Goal: Transaction & Acquisition: Purchase product/service

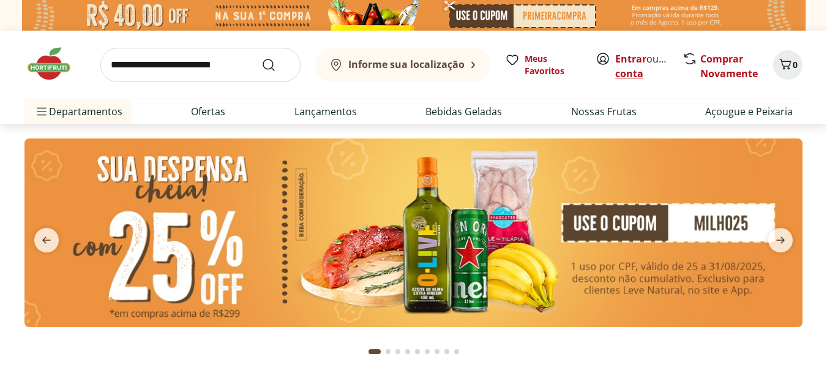
click at [654, 77] on link "Criar conta" at bounding box center [648, 66] width 67 height 28
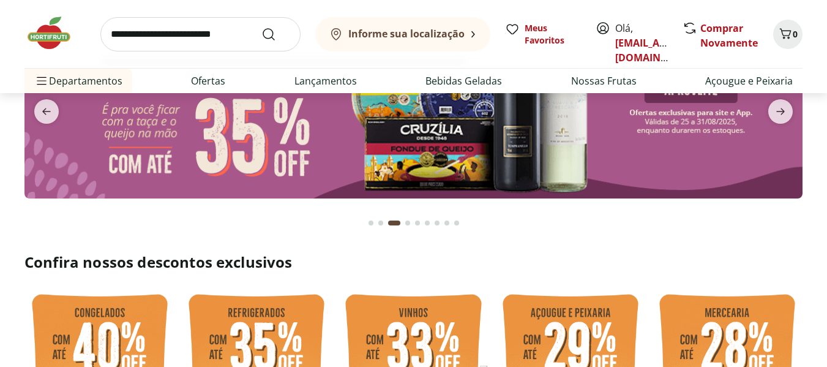
scroll to position [122, 0]
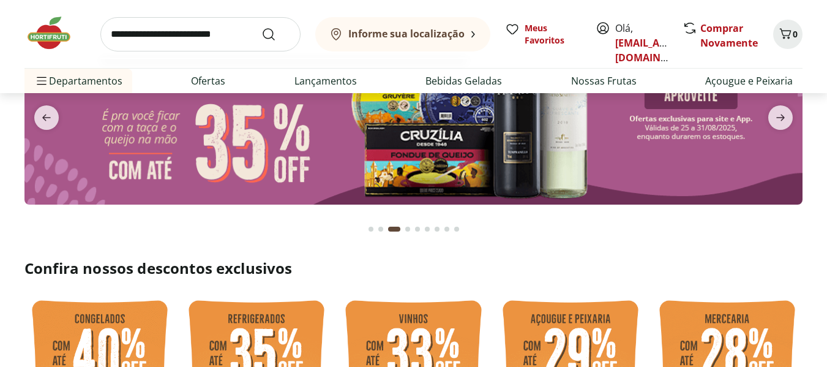
click at [190, 38] on input "search" at bounding box center [200, 34] width 200 height 34
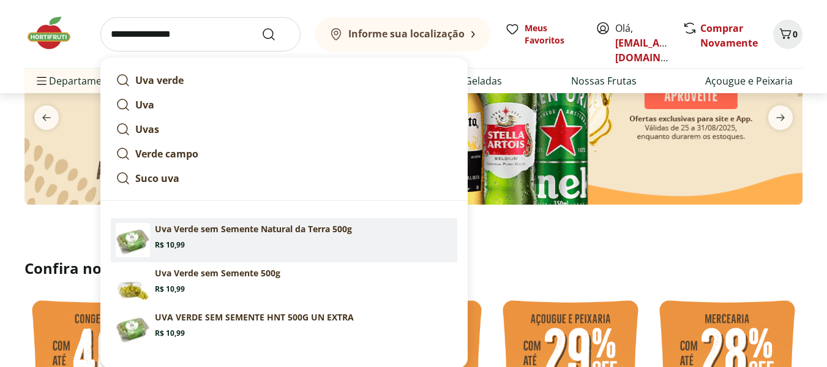
click at [198, 239] on section "Uva Verde sem Semente Natural da Terra 500g Price: R$ 10,99" at bounding box center [303, 236] width 297 height 27
type input "**********"
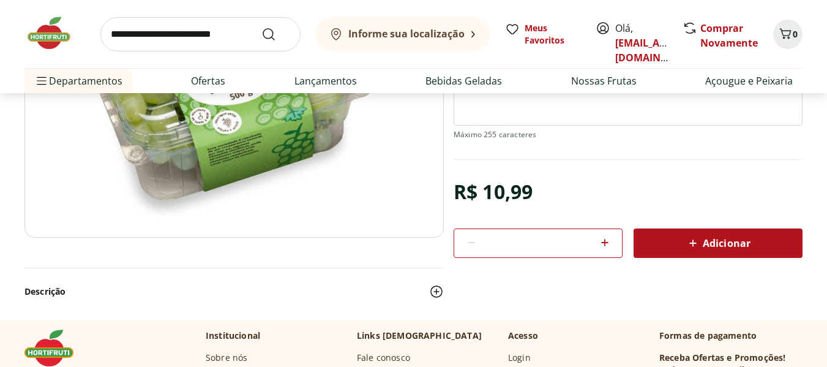
scroll to position [245, 0]
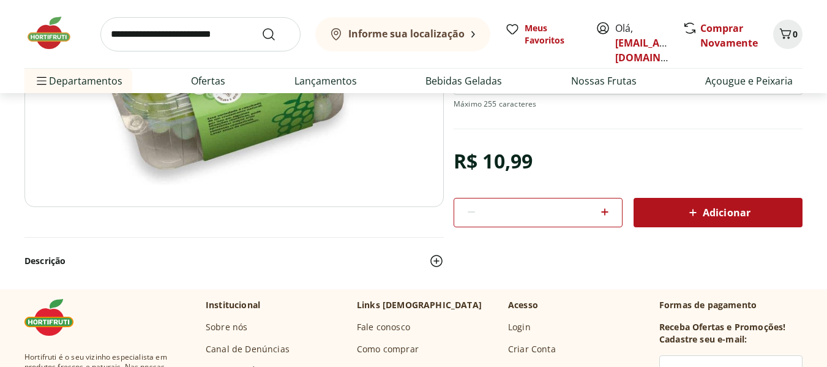
click at [604, 211] on icon at bounding box center [604, 211] width 15 height 15
type input "*"
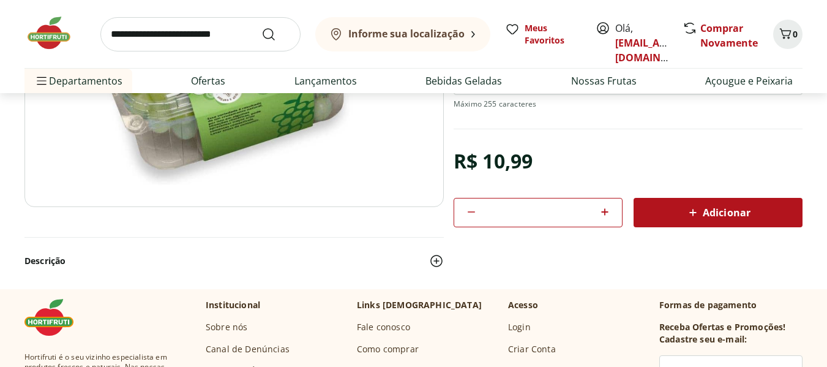
click at [670, 218] on div "Adicionar" at bounding box center [717, 212] width 149 height 22
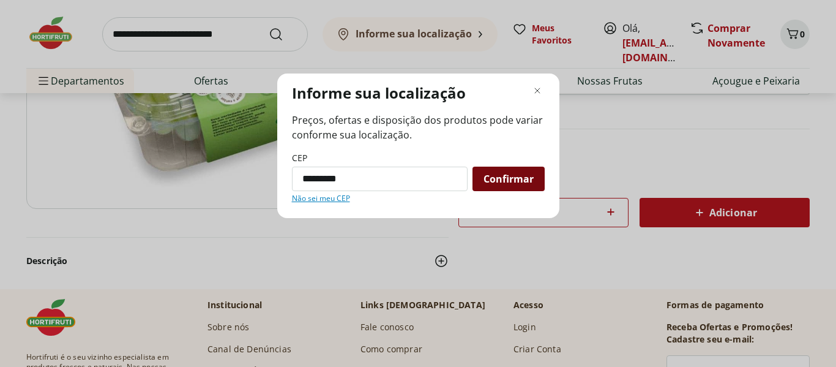
type input "*********"
click at [519, 177] on span "Confirmar" at bounding box center [508, 179] width 50 height 10
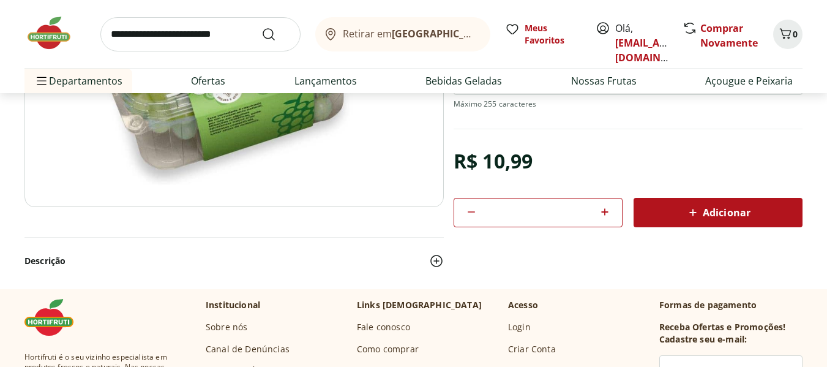
click at [372, 31] on span "Retirar em Rio de Janeiro/RJ" at bounding box center [410, 33] width 135 height 11
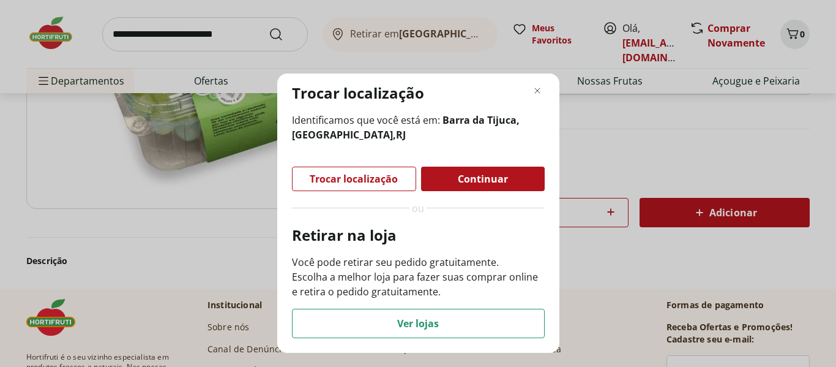
click at [539, 82] on div "Trocar localização Identificamos que você está em: Barra da Tijuca, Rio de Jane…" at bounding box center [418, 212] width 282 height 279
click at [538, 90] on icon "Fechar modal de regionalização" at bounding box center [537, 90] width 15 height 15
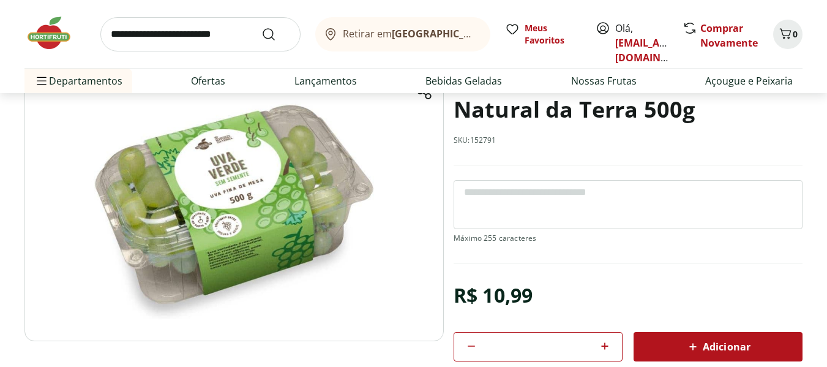
scroll to position [0, 0]
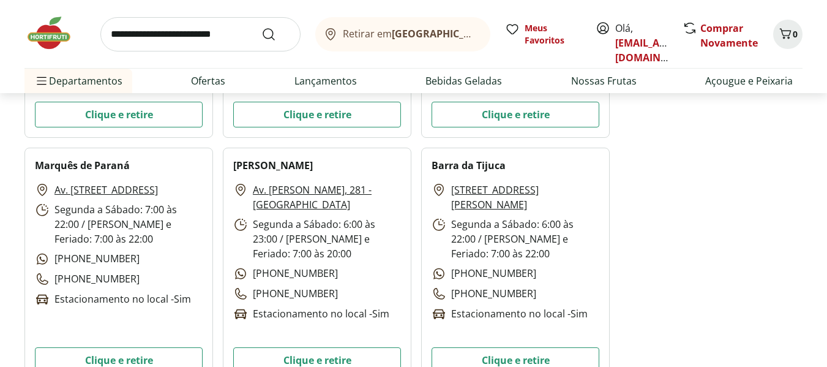
scroll to position [1224, 0]
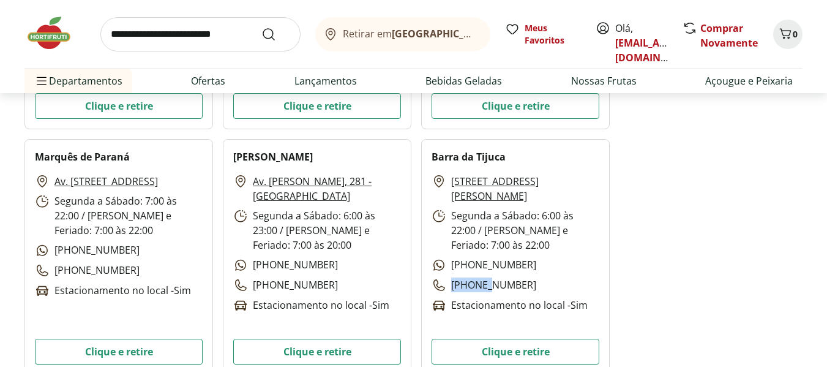
drag, startPoint x: 522, startPoint y: 287, endPoint x: 480, endPoint y: 280, distance: 42.2
click at [480, 280] on div "Praça Professor Souza Araújo, 390 - Barra da Tijuca Segunda a Sábado: 6:00 às 2…" at bounding box center [515, 243] width 168 height 139
click at [492, 285] on p "(21) 2007 4380" at bounding box center [483, 284] width 105 height 15
click at [525, 347] on button "Clique e retire" at bounding box center [515, 351] width 168 height 26
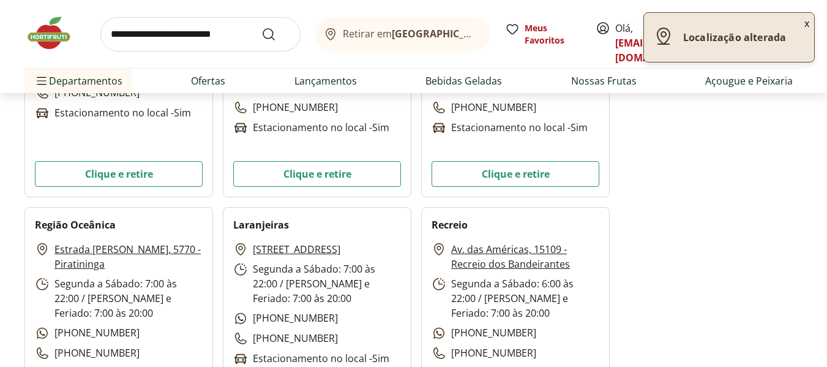
scroll to position [1469, 0]
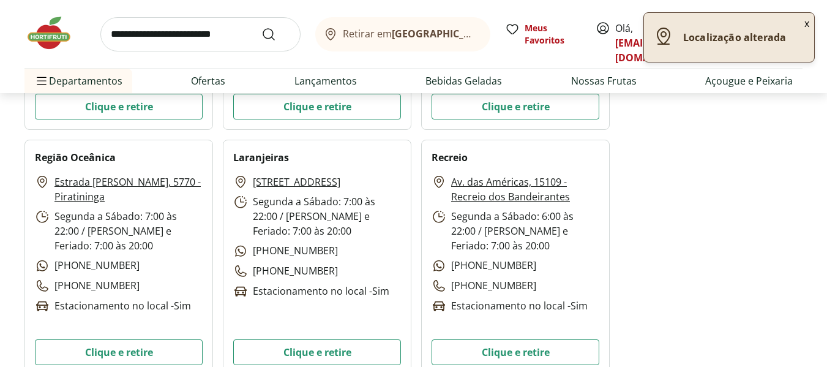
click at [807, 23] on button "x" at bounding box center [806, 23] width 15 height 21
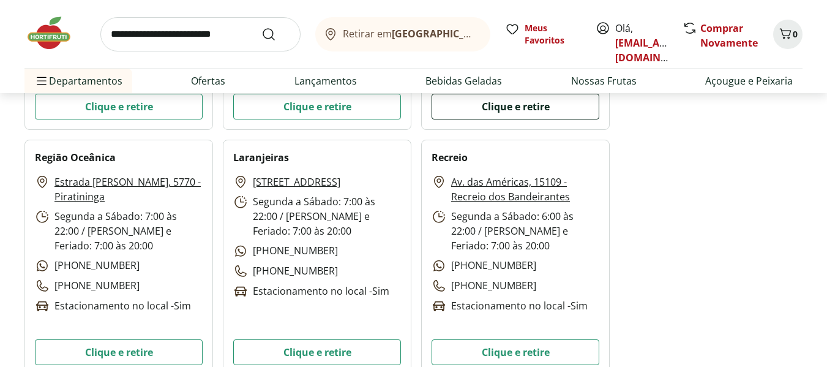
click at [561, 107] on button "Clique e retire" at bounding box center [515, 107] width 168 height 26
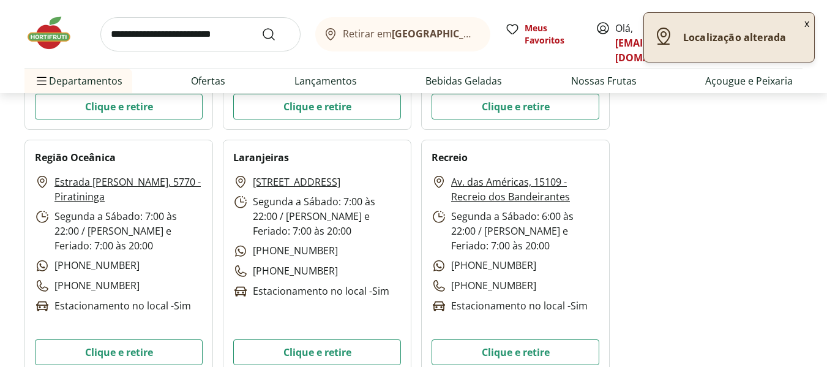
scroll to position [1224, 0]
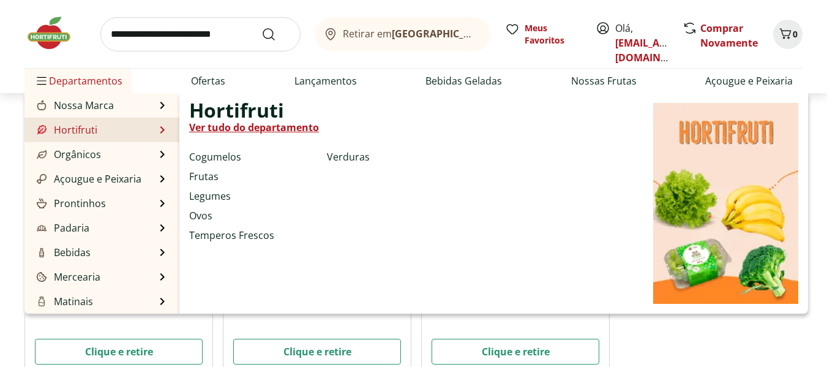
click at [73, 128] on link "Hortifruti" at bounding box center [65, 129] width 63 height 15
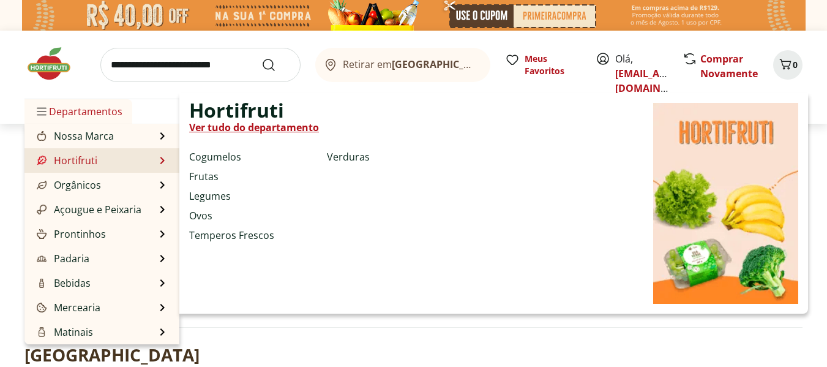
select select "**********"
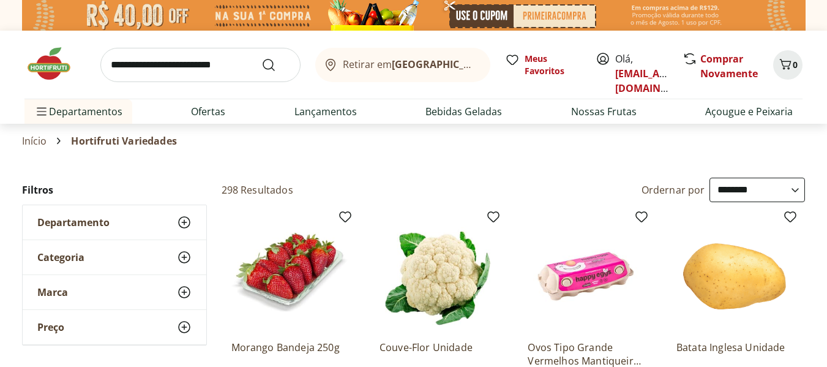
click at [215, 56] on input "search" at bounding box center [200, 65] width 200 height 34
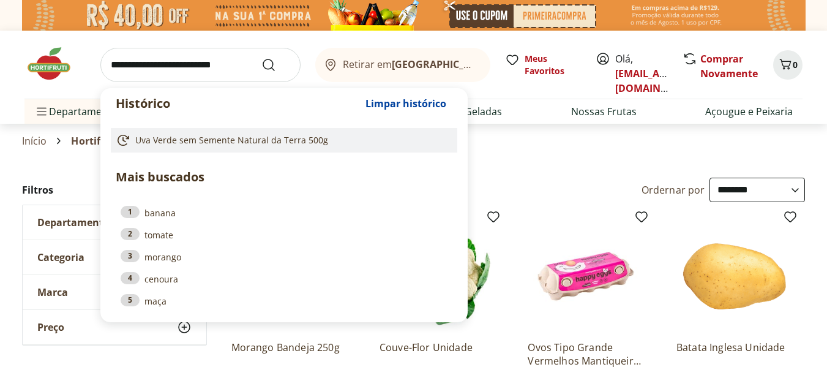
click at [168, 146] on span "Uva Verde sem Semente Natural da Terra 500g" at bounding box center [231, 140] width 193 height 12
type input "**********"
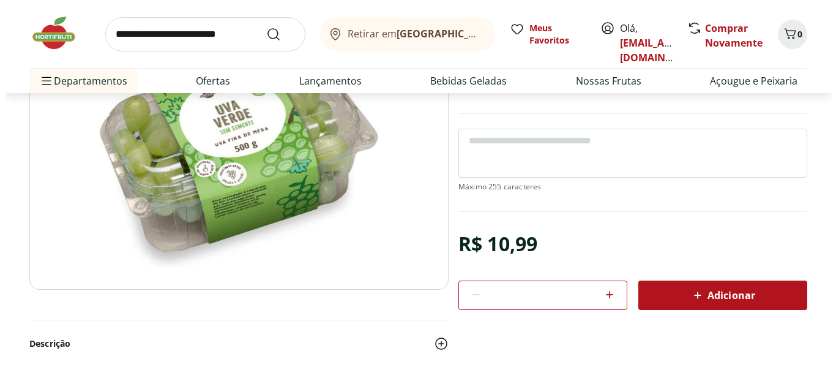
scroll to position [184, 0]
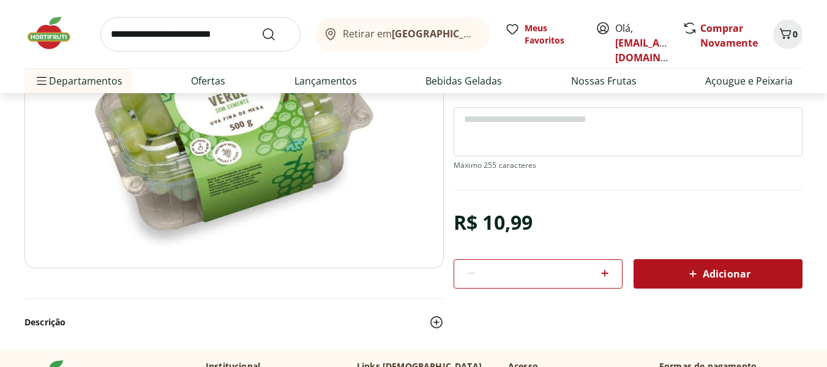
click at [594, 275] on div "*" at bounding box center [537, 273] width 169 height 29
click at [601, 275] on icon at bounding box center [604, 273] width 15 height 15
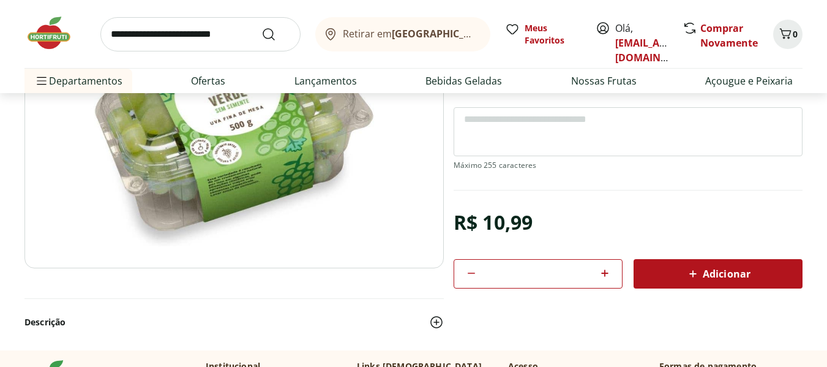
type input "*"
click at [676, 267] on div "Adicionar" at bounding box center [717, 274] width 149 height 22
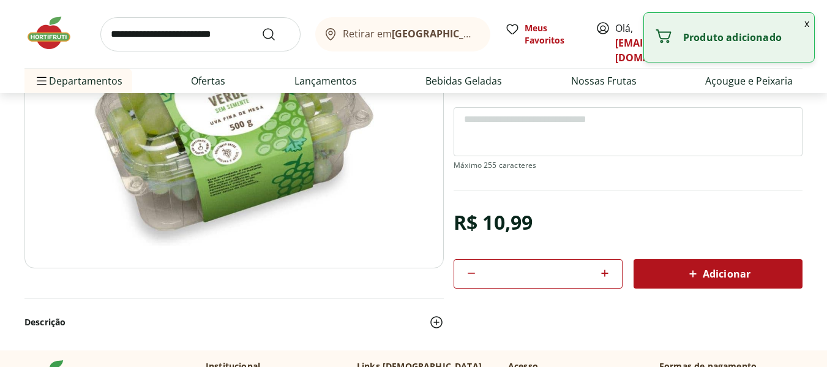
click at [807, 18] on button "x" at bounding box center [806, 23] width 15 height 21
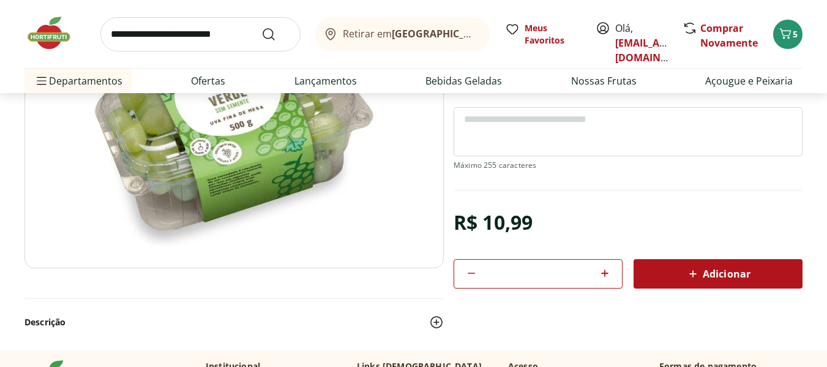
click at [807, 18] on div "Retirar em Rio de Janeiro/RJ Meus Favoritos Olá, auxiliarassessoriambc@gmail.co…" at bounding box center [413, 46] width 827 height 93
click at [789, 42] on span "Carrinho" at bounding box center [785, 34] width 15 height 16
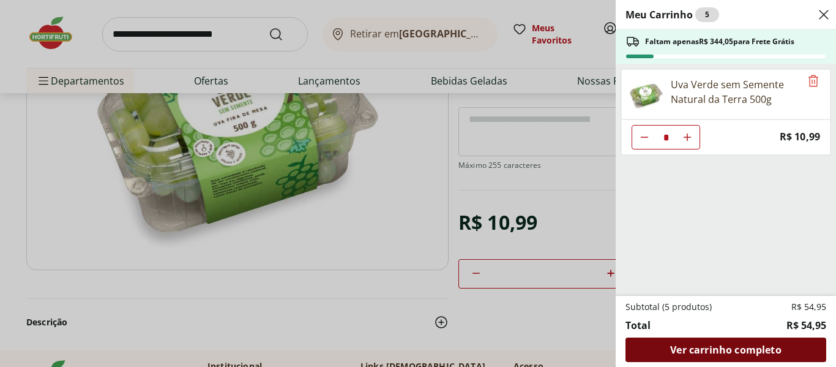
click at [710, 350] on span "Ver carrinho completo" at bounding box center [725, 350] width 111 height 10
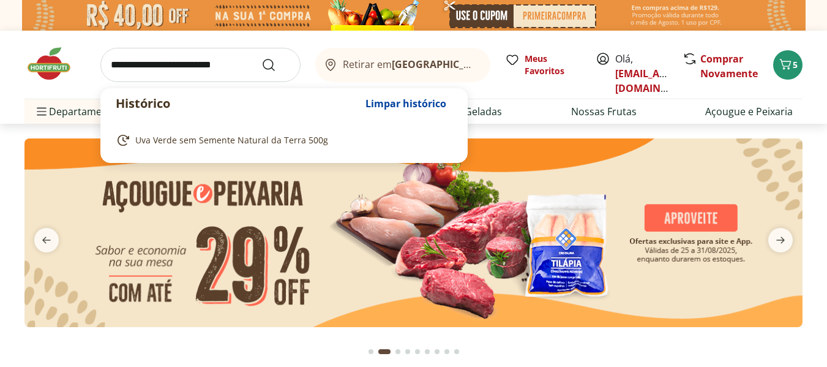
click at [195, 65] on input "search" at bounding box center [200, 65] width 200 height 34
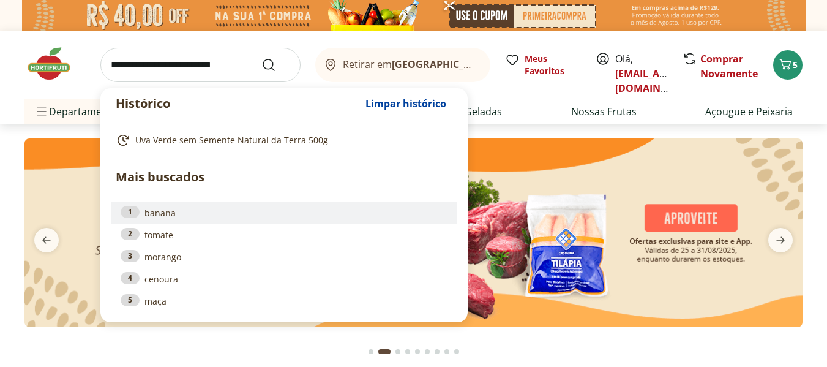
click at [184, 215] on link "1 banana" at bounding box center [284, 212] width 327 height 13
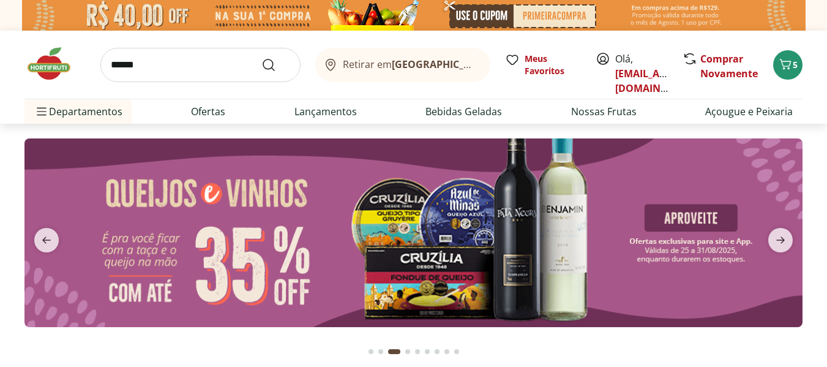
type input "******"
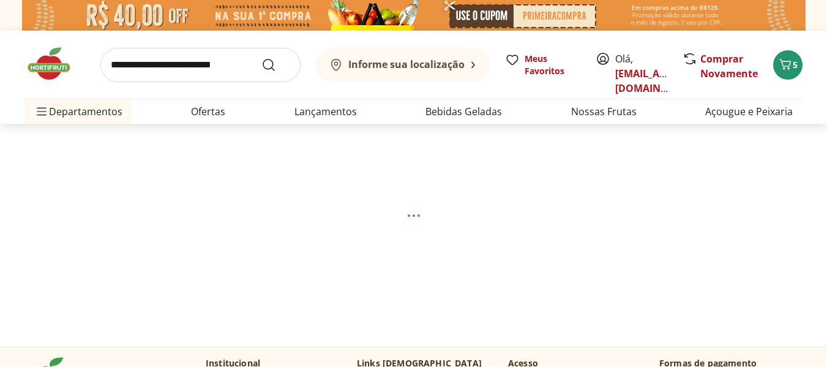
scroll to position [122, 0]
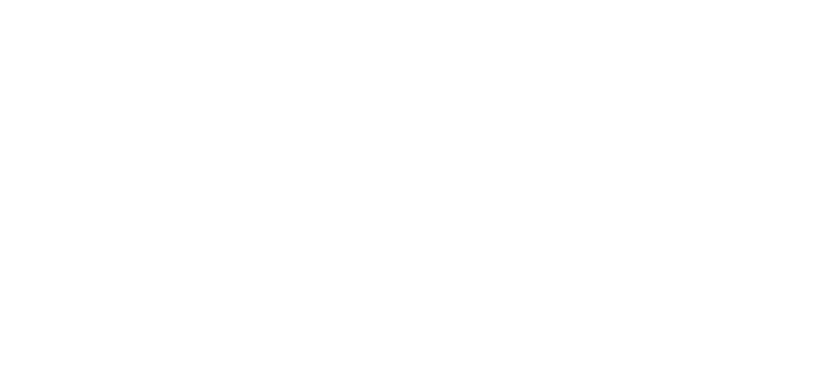
select select "**********"
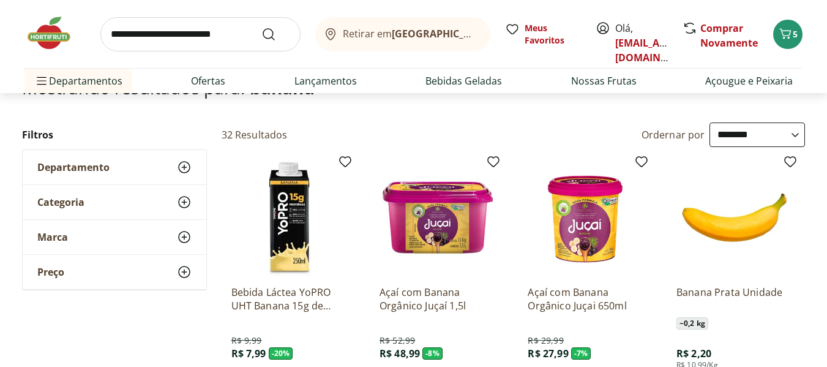
scroll to position [184, 0]
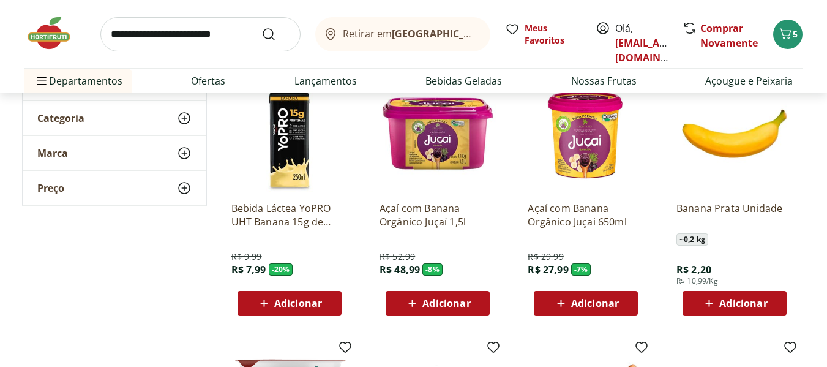
click at [717, 168] on img at bounding box center [734, 133] width 116 height 116
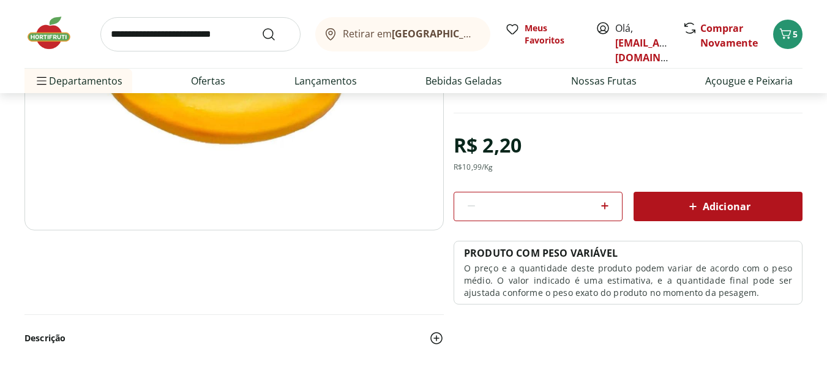
scroll to position [245, 0]
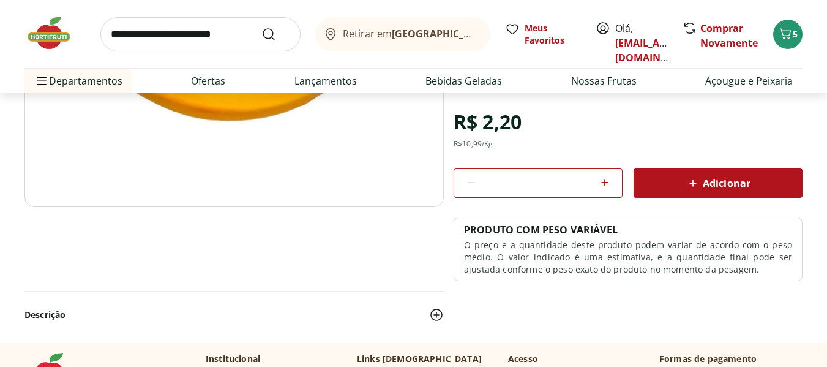
click at [603, 181] on icon at bounding box center [604, 182] width 15 height 15
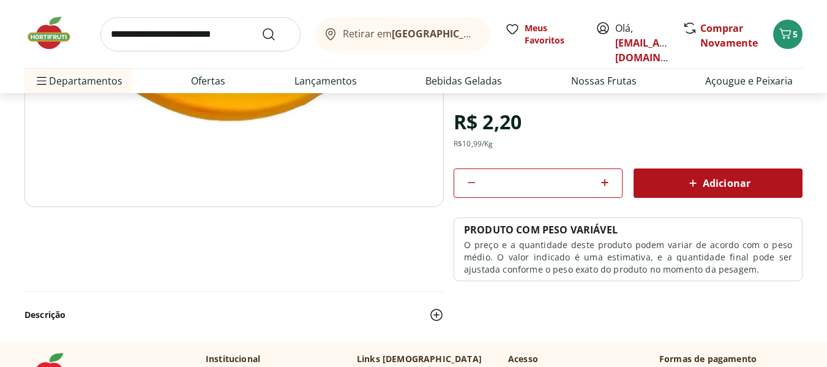
click at [603, 181] on icon at bounding box center [604, 182] width 15 height 15
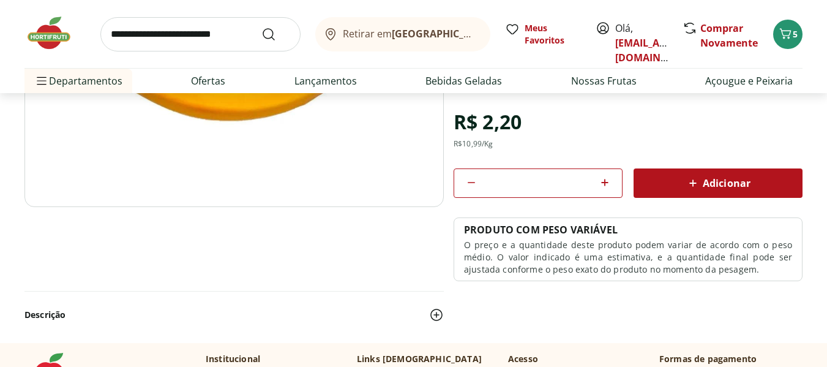
click at [603, 181] on icon at bounding box center [604, 182] width 15 height 15
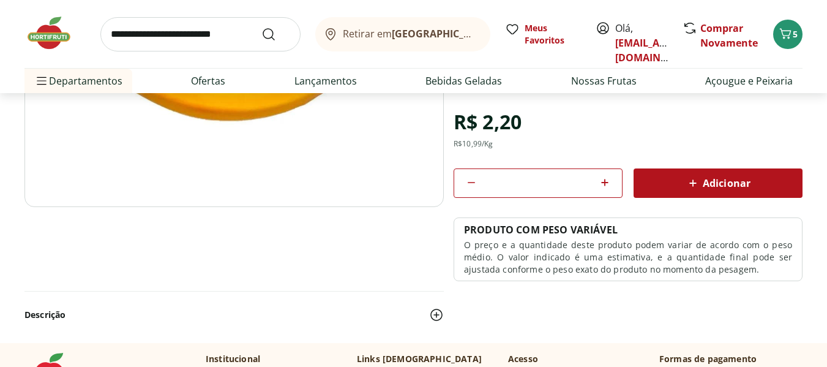
click at [603, 181] on icon at bounding box center [604, 182] width 15 height 15
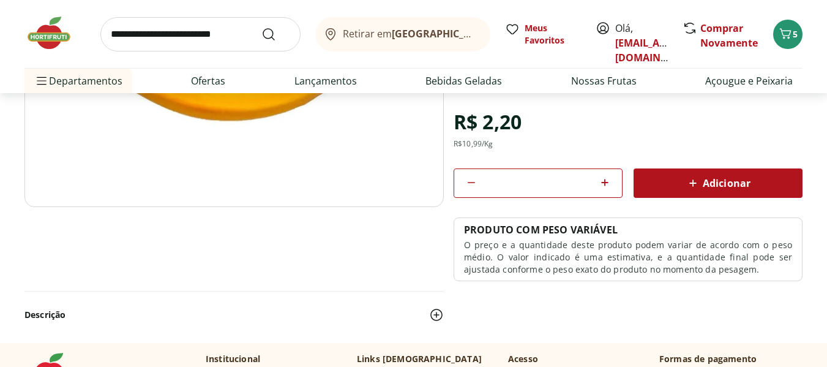
click at [603, 181] on icon at bounding box center [604, 182] width 15 height 15
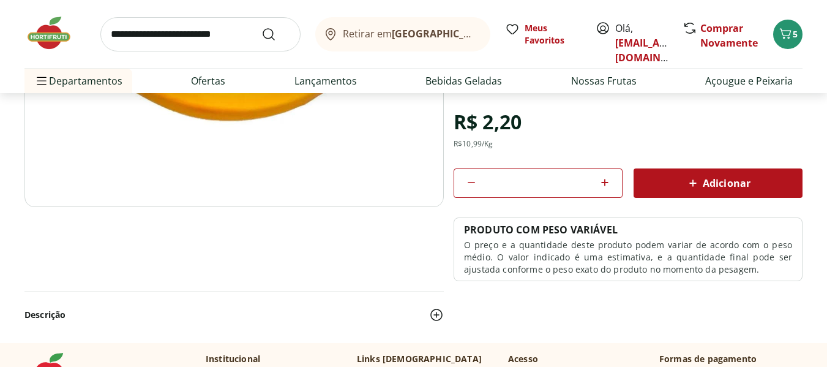
click at [603, 181] on icon at bounding box center [604, 182] width 15 height 15
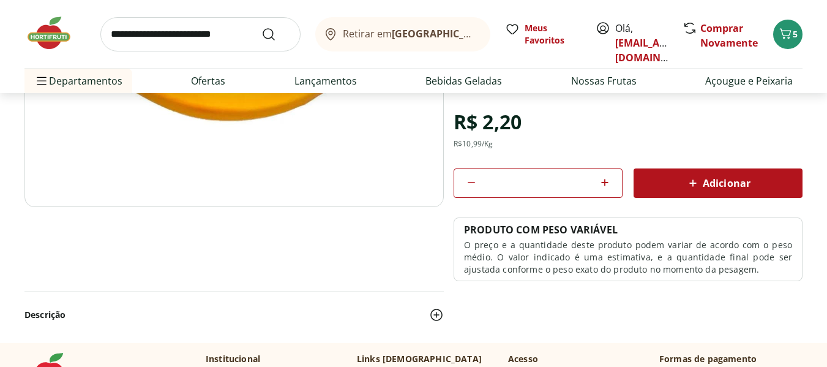
click at [603, 181] on icon at bounding box center [604, 182] width 15 height 15
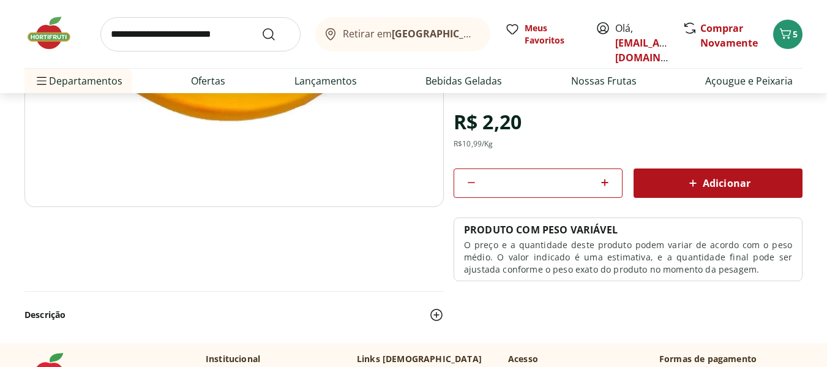
type input "**"
click at [658, 182] on div "Adicionar" at bounding box center [717, 183] width 149 height 22
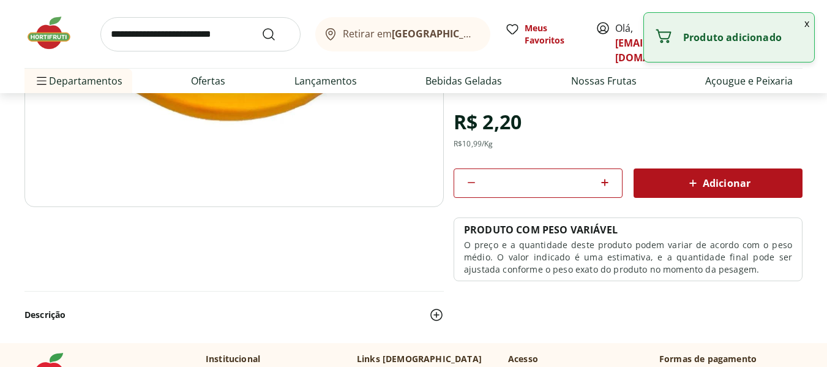
click at [805, 23] on button "x" at bounding box center [806, 23] width 15 height 21
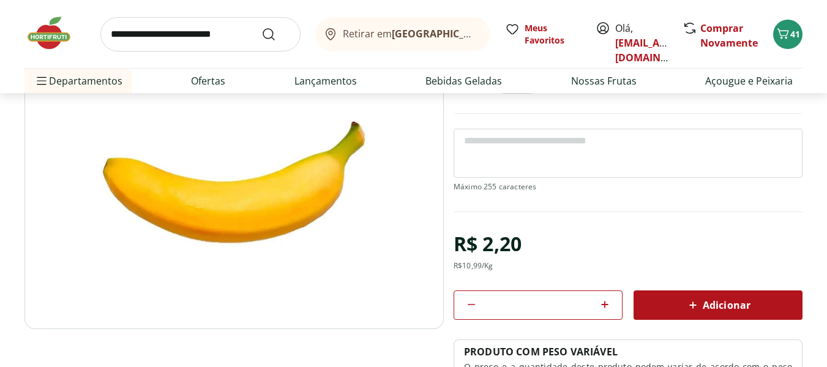
scroll to position [0, 0]
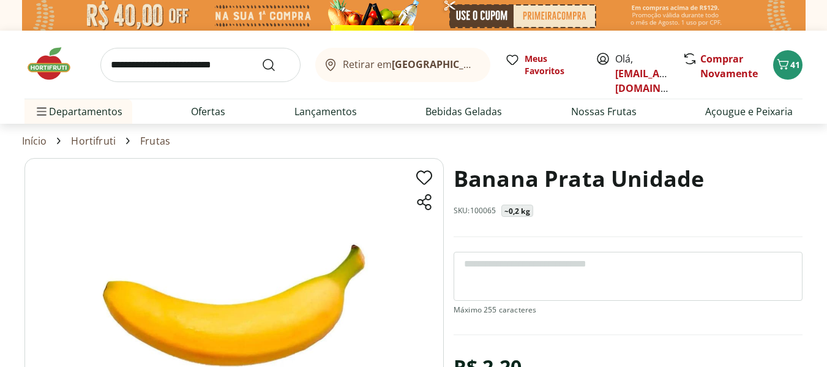
click at [116, 61] on input "search" at bounding box center [200, 65] width 200 height 34
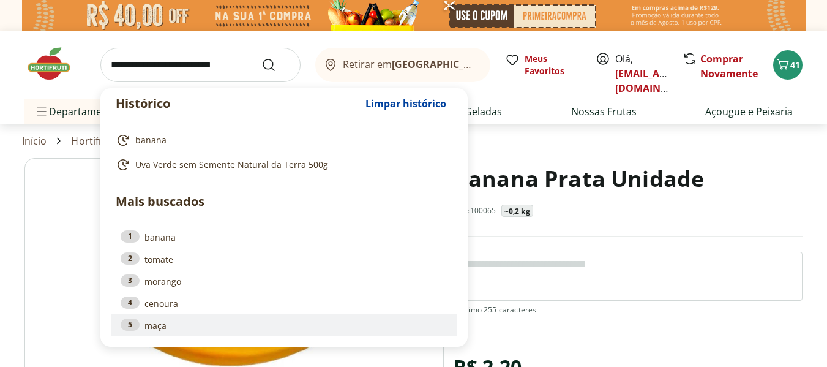
click at [169, 321] on link "5 maça" at bounding box center [284, 324] width 327 height 13
type input "****"
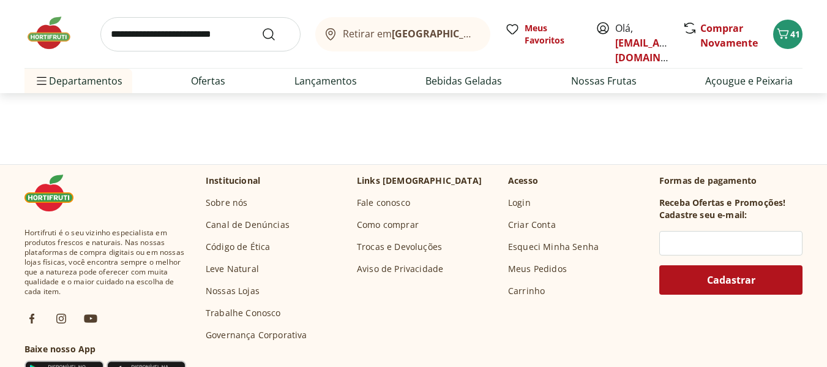
scroll to position [184, 0]
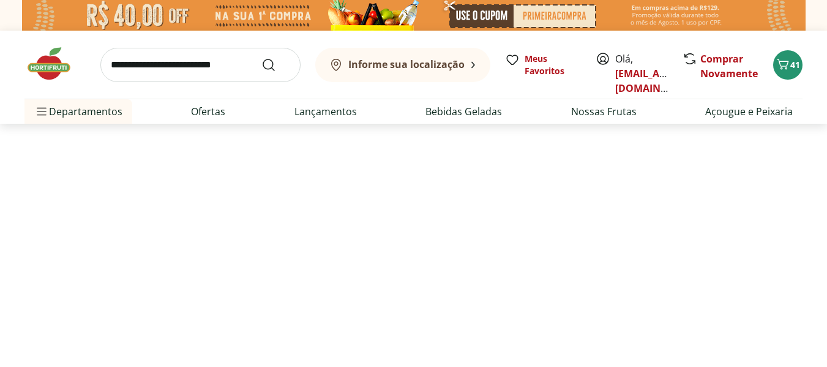
select select "**********"
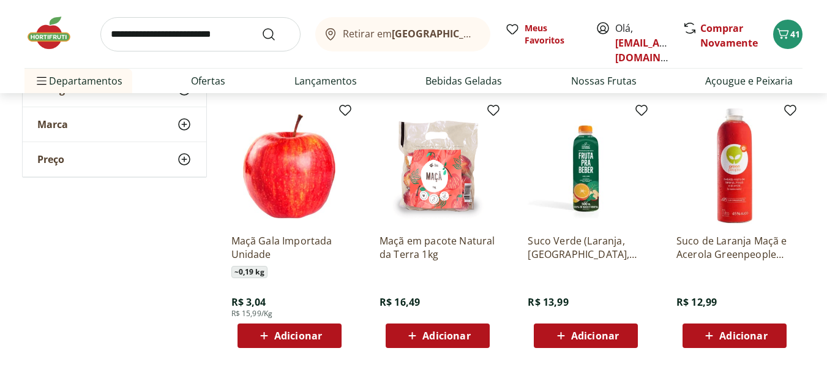
scroll to position [306, 0]
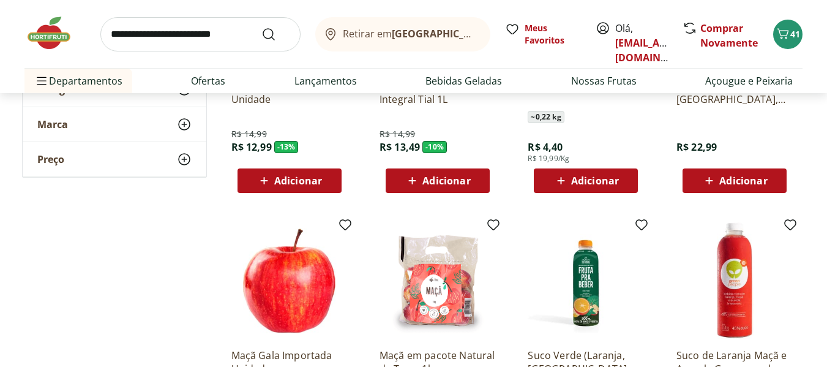
click at [290, 250] on img at bounding box center [289, 280] width 116 height 116
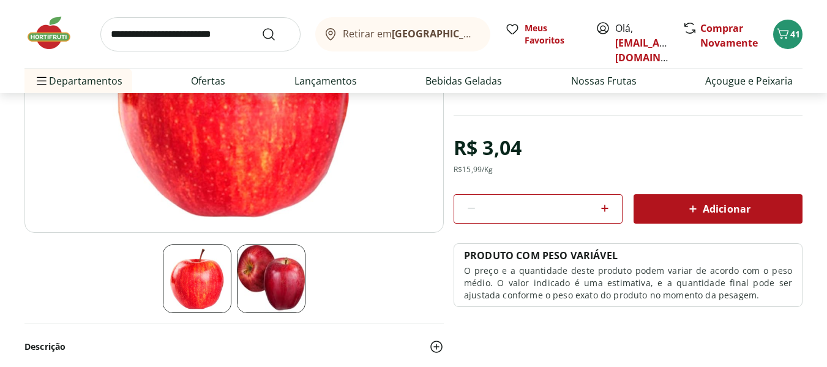
scroll to position [245, 0]
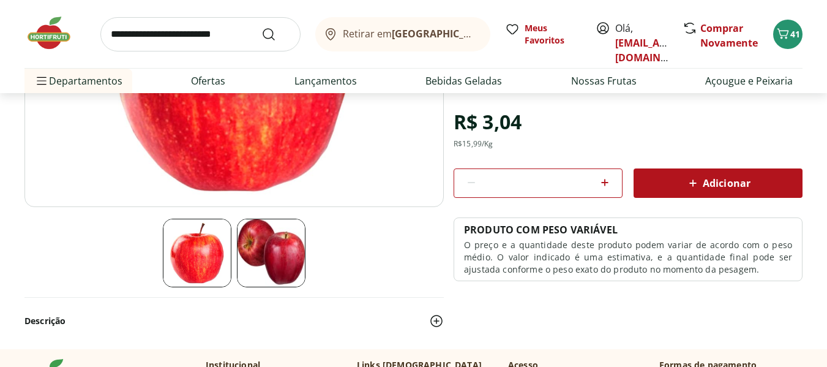
click at [605, 174] on div at bounding box center [604, 182] width 15 height 29
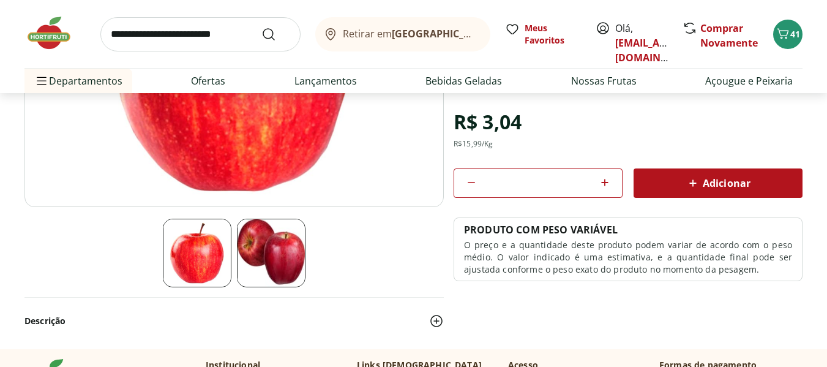
click at [605, 174] on div at bounding box center [604, 182] width 15 height 29
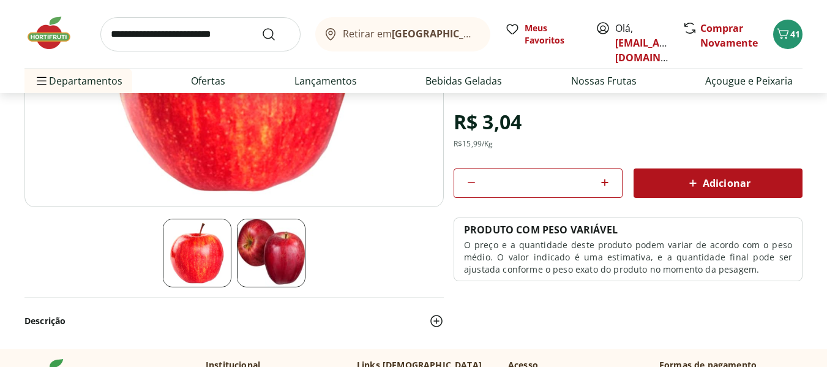
click at [605, 174] on div at bounding box center [604, 182] width 15 height 29
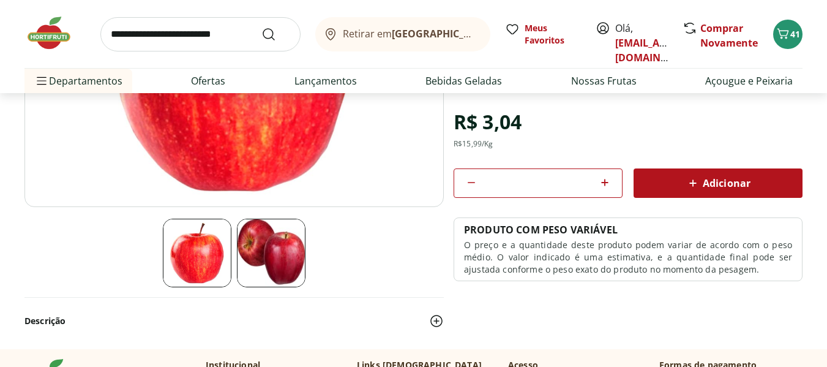
click at [605, 174] on div at bounding box center [604, 182] width 15 height 29
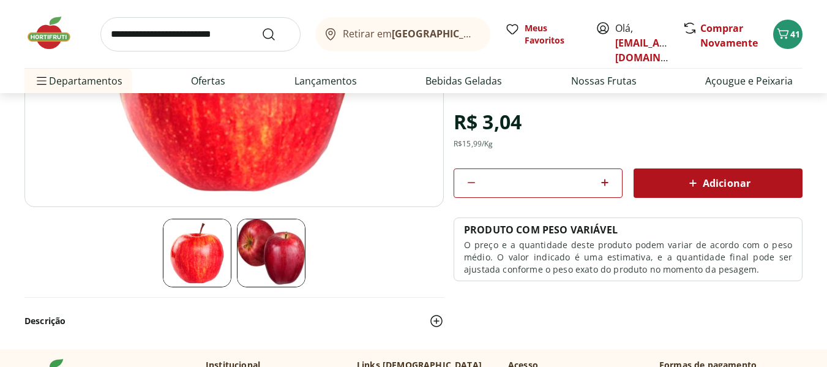
click at [605, 174] on div at bounding box center [604, 182] width 15 height 29
click at [606, 177] on icon at bounding box center [604, 182] width 15 height 15
type input "**"
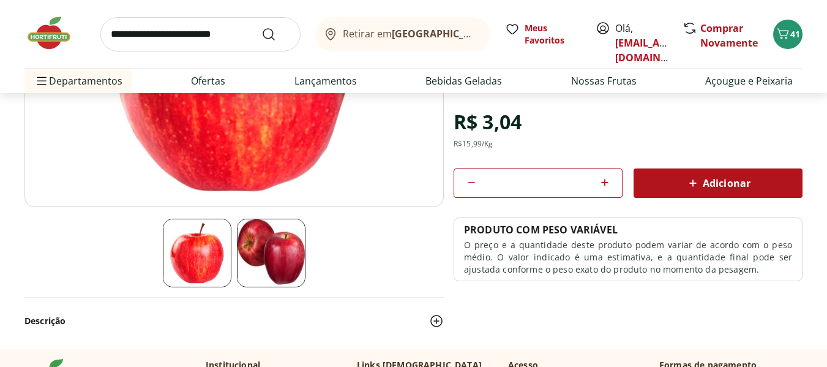
click at [669, 175] on div "Adicionar" at bounding box center [717, 183] width 149 height 22
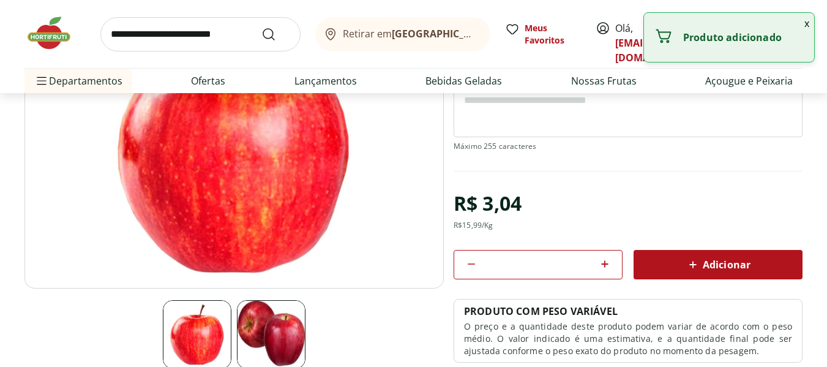
scroll to position [0, 0]
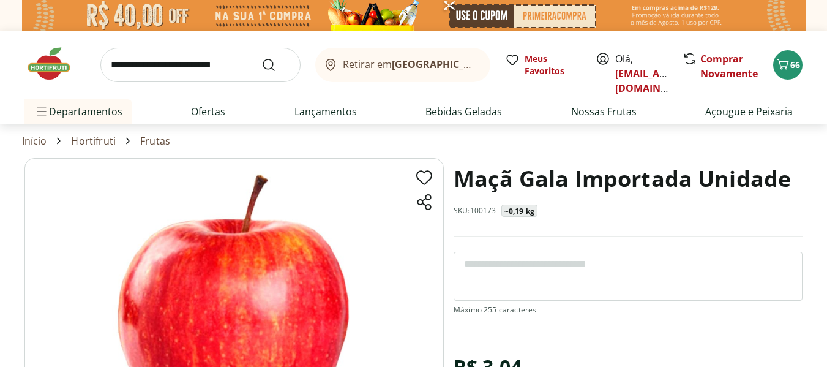
click at [193, 73] on input "search" at bounding box center [200, 65] width 200 height 34
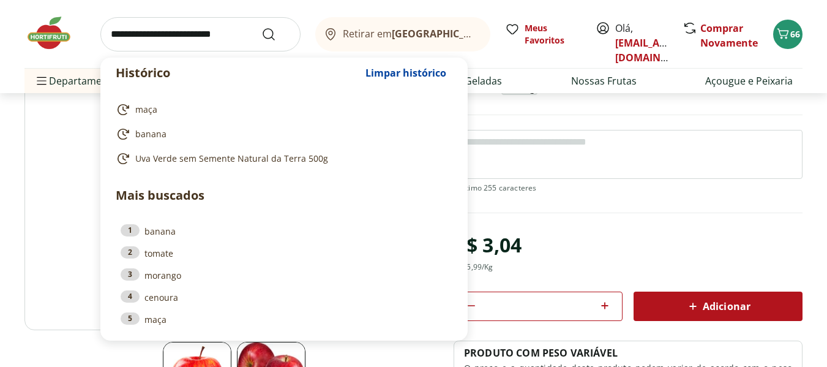
scroll to position [122, 0]
click at [160, 37] on input "search" at bounding box center [200, 34] width 200 height 34
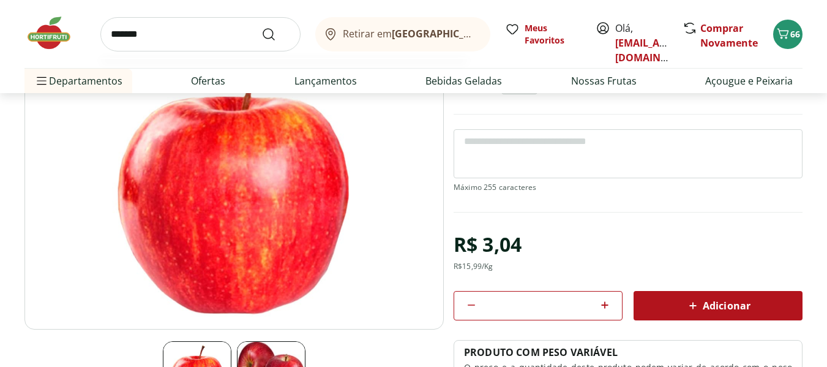
type input "*******"
click at [261, 27] on button "Submit Search" at bounding box center [275, 34] width 29 height 15
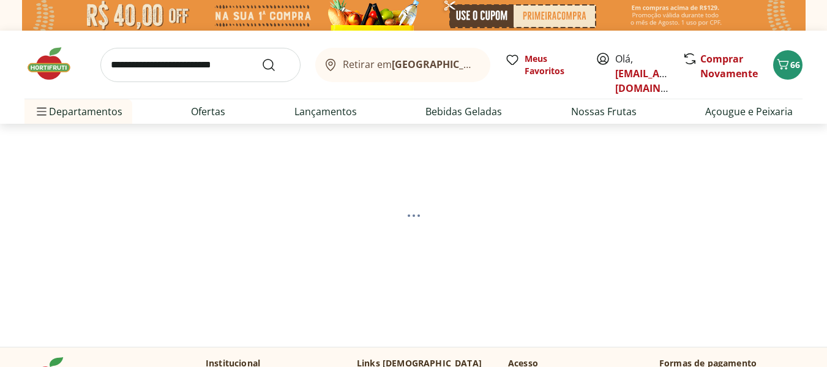
select select "**********"
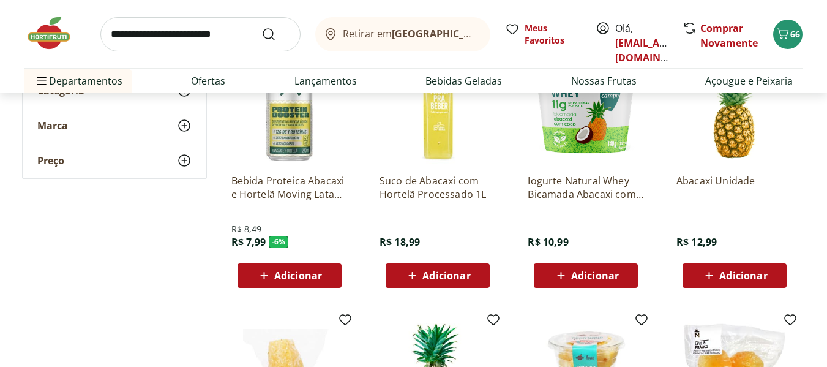
scroll to position [245, 0]
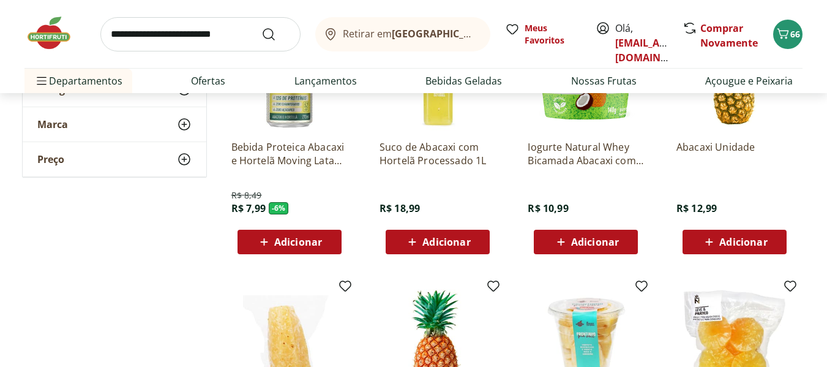
click at [711, 239] on icon at bounding box center [708, 241] width 15 height 15
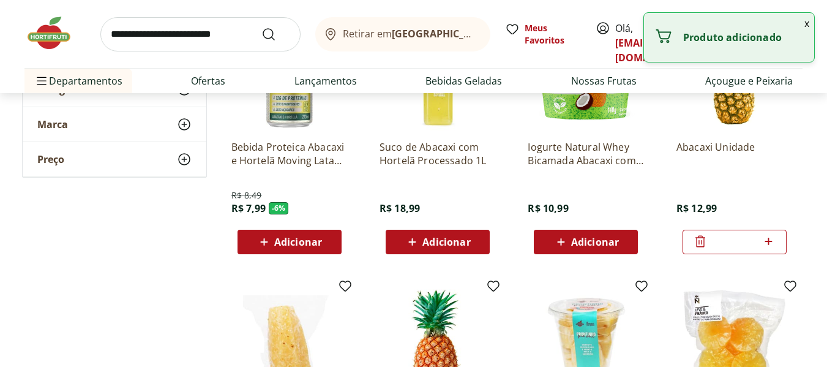
click at [767, 244] on icon at bounding box center [768, 241] width 15 height 15
type input "*"
click at [239, 22] on input "search" at bounding box center [200, 34] width 200 height 34
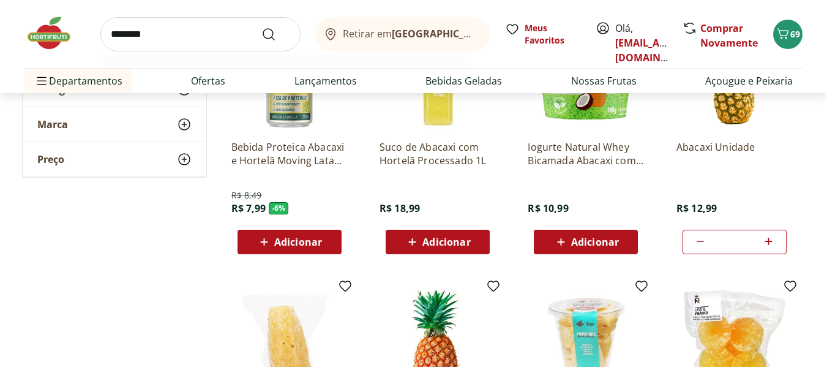
type input "*********"
click button "Submit Search" at bounding box center [275, 34] width 29 height 15
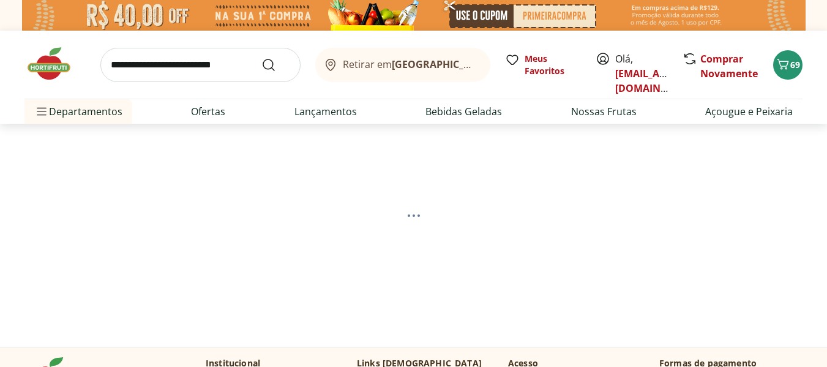
select select "**********"
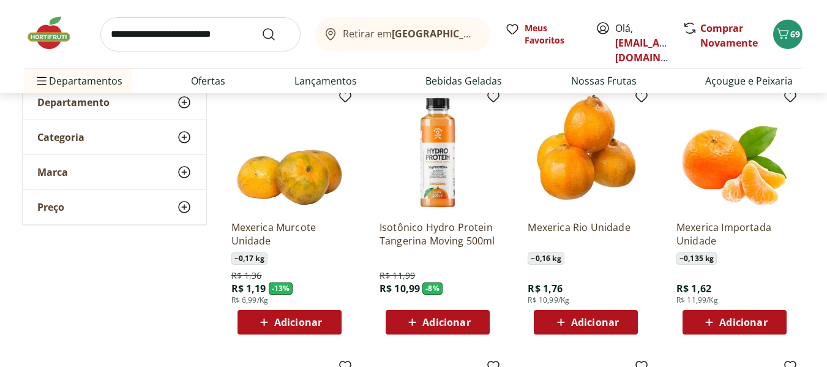
scroll to position [184, 0]
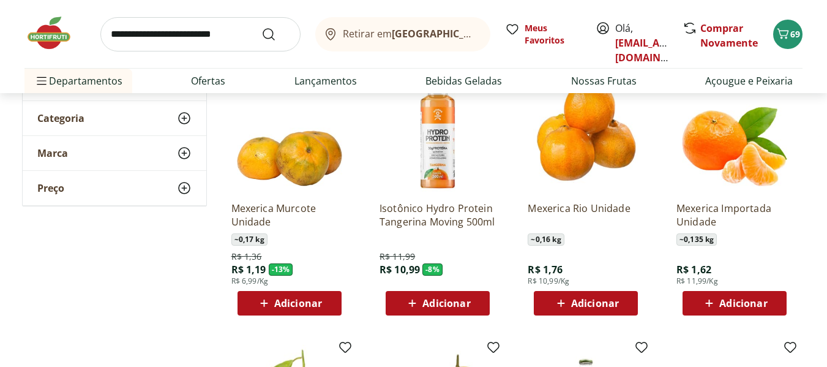
click at [709, 306] on icon at bounding box center [708, 303] width 15 height 15
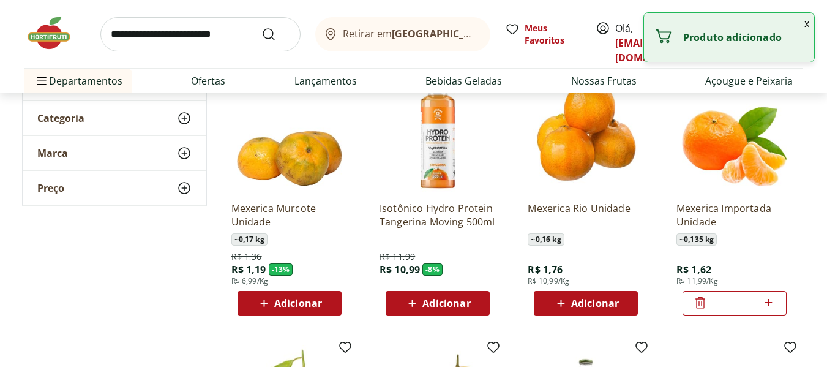
click at [772, 305] on icon at bounding box center [768, 302] width 15 height 15
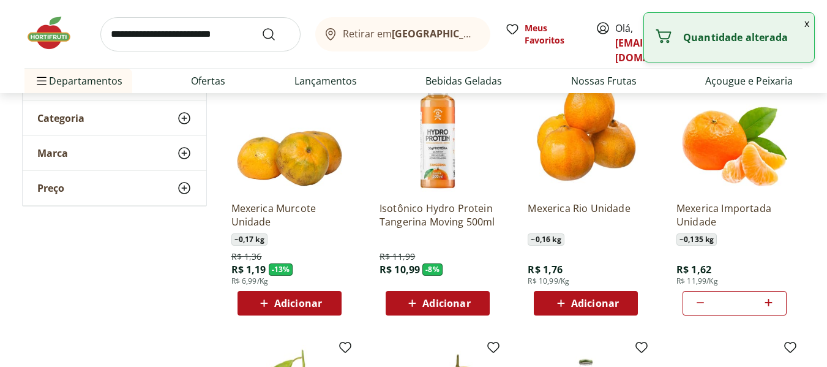
click at [772, 305] on icon at bounding box center [768, 302] width 15 height 15
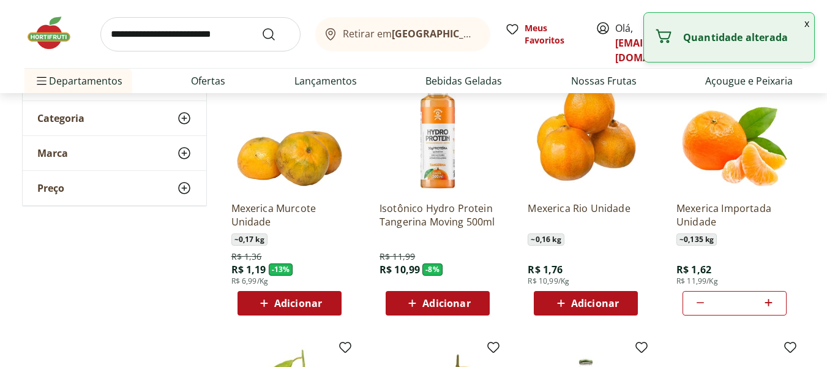
click at [772, 305] on icon at bounding box center [768, 302] width 15 height 15
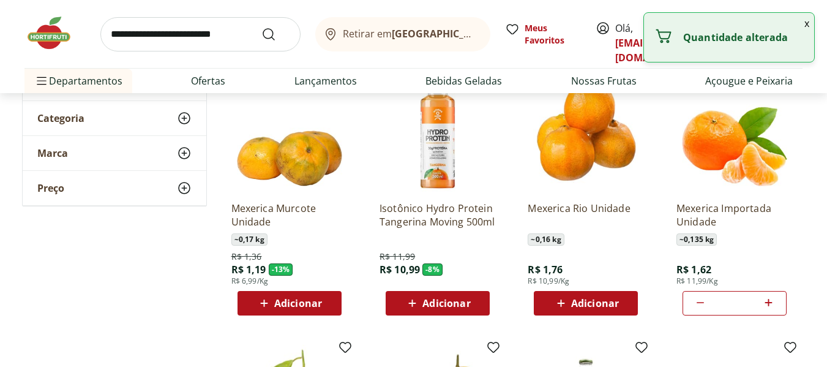
click at [772, 305] on icon at bounding box center [768, 302] width 15 height 15
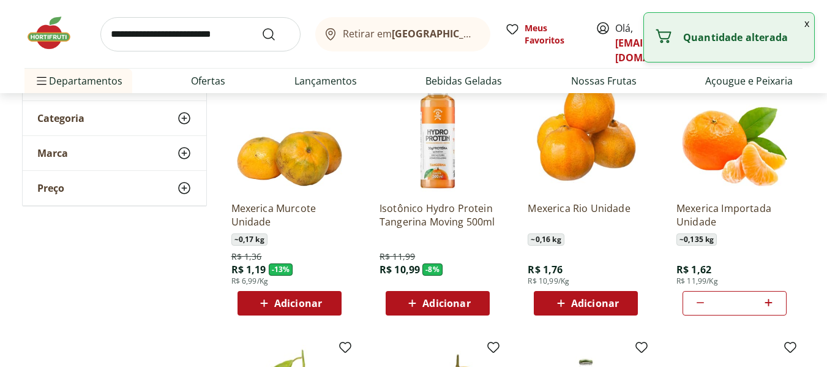
click at [772, 305] on icon at bounding box center [768, 302] width 15 height 15
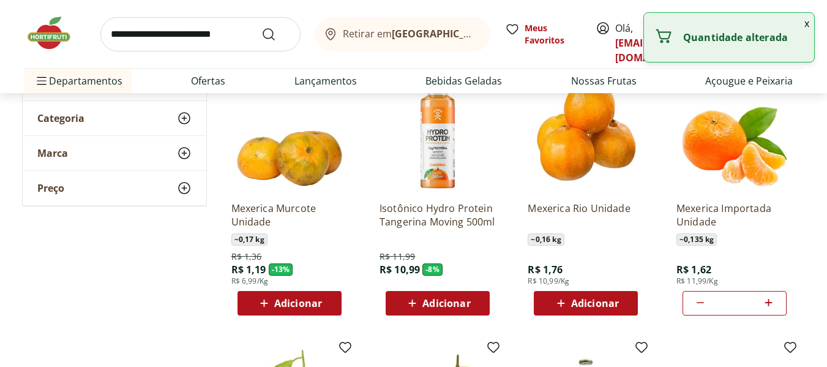
click at [772, 305] on icon at bounding box center [768, 302] width 15 height 15
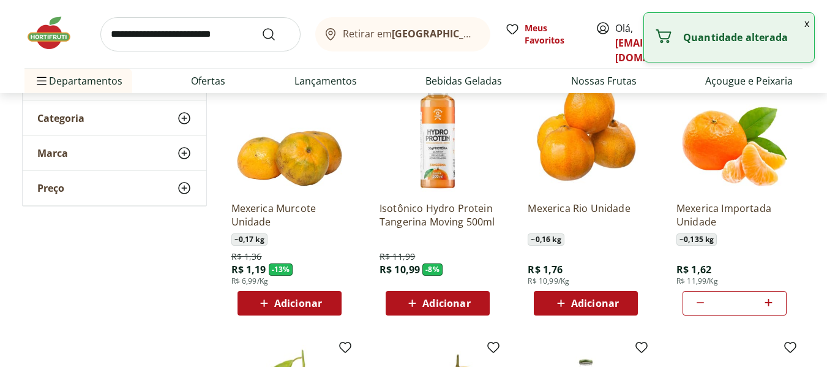
click at [772, 305] on icon at bounding box center [768, 302] width 15 height 15
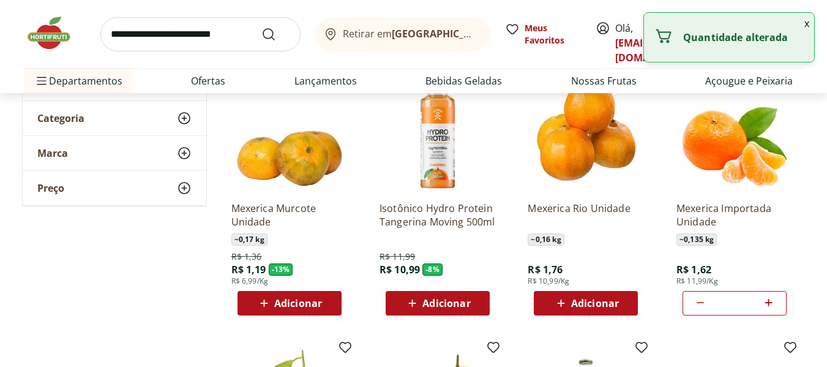
type input "**"
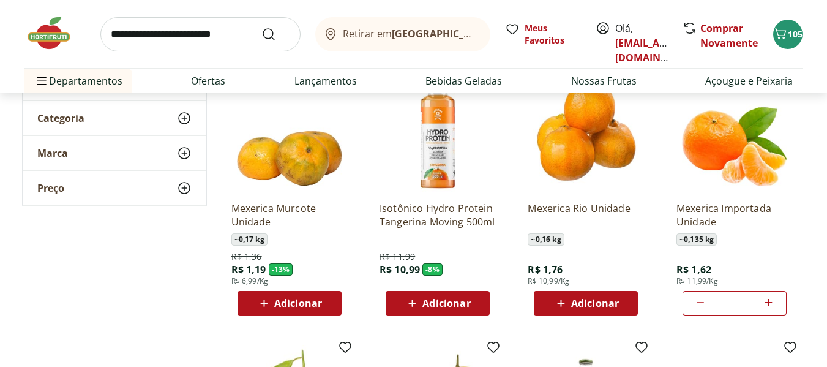
click at [171, 40] on input "search" at bounding box center [200, 34] width 200 height 34
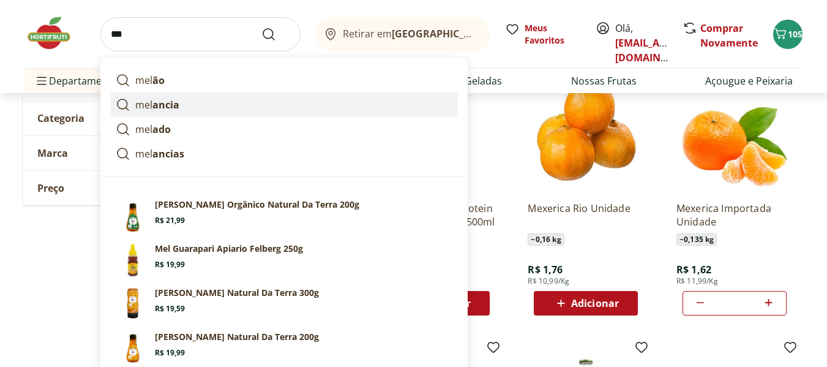
click at [170, 112] on link "mel ancia" at bounding box center [284, 104] width 346 height 24
type input "********"
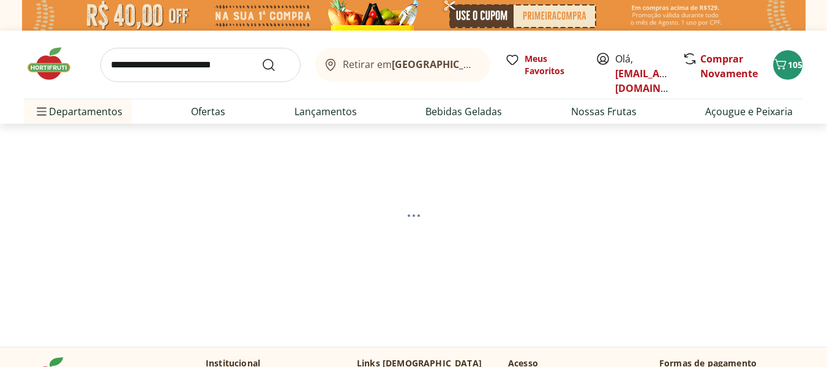
select select "**********"
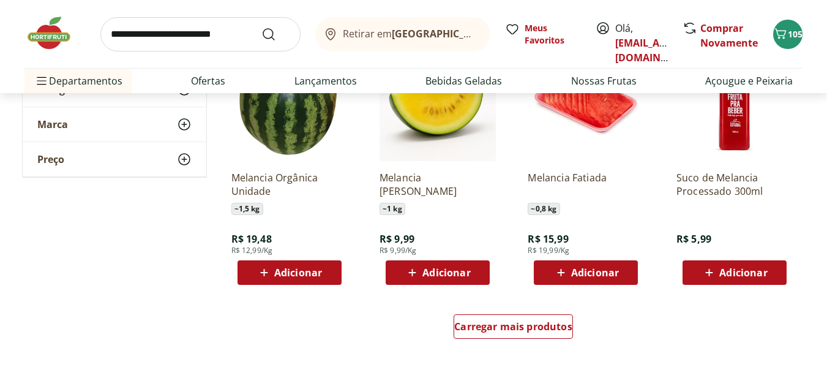
scroll to position [734, 0]
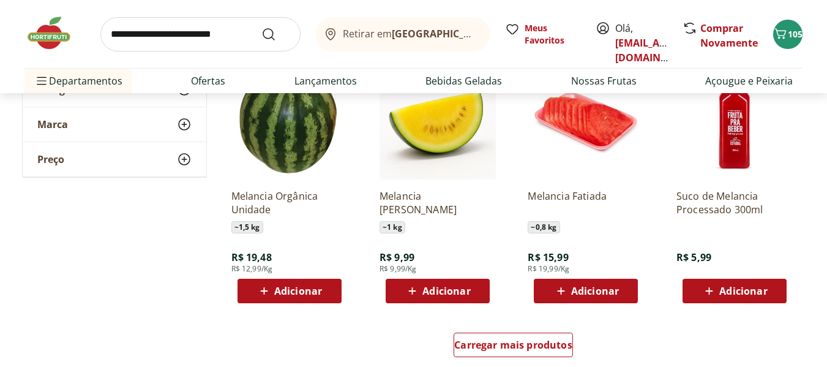
click at [281, 288] on span "Adicionar" at bounding box center [298, 291] width 48 height 10
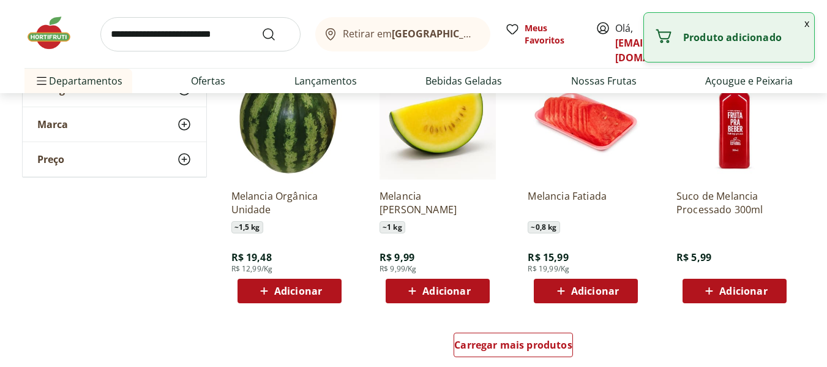
click at [321, 293] on span "Adicionar" at bounding box center [298, 291] width 48 height 10
click at [321, 293] on icon at bounding box center [323, 290] width 15 height 15
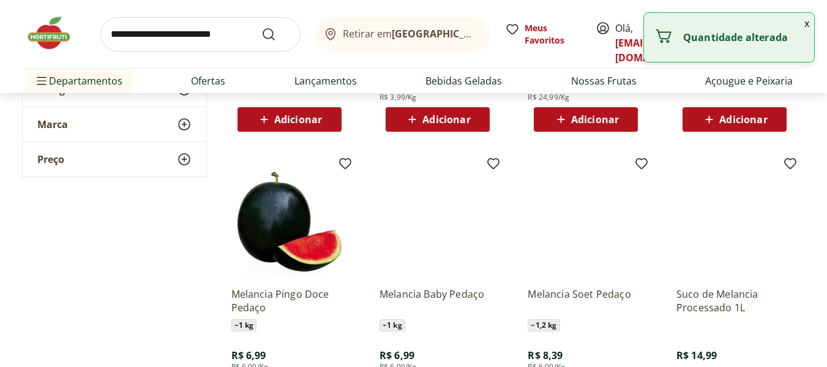
scroll to position [61, 0]
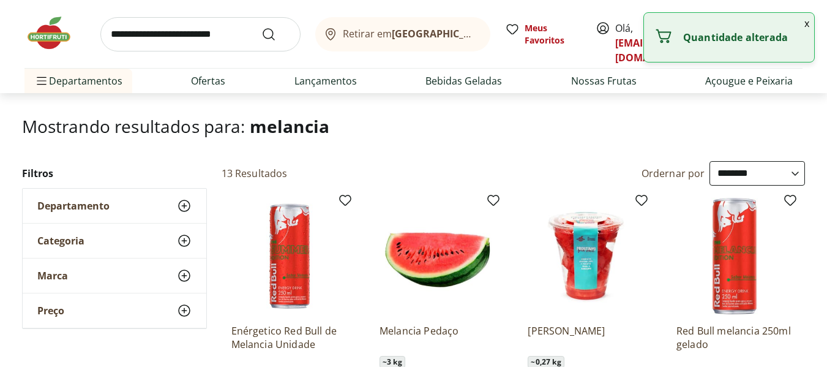
click at [147, 37] on input "search" at bounding box center [200, 34] width 200 height 34
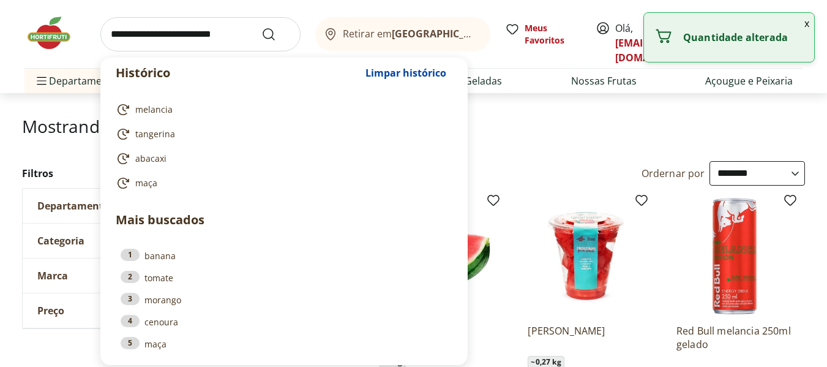
type input "*"
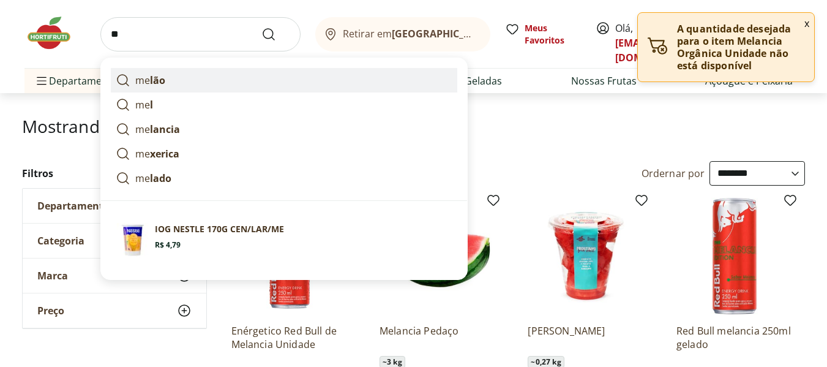
click at [177, 70] on link "me lão" at bounding box center [284, 80] width 346 height 24
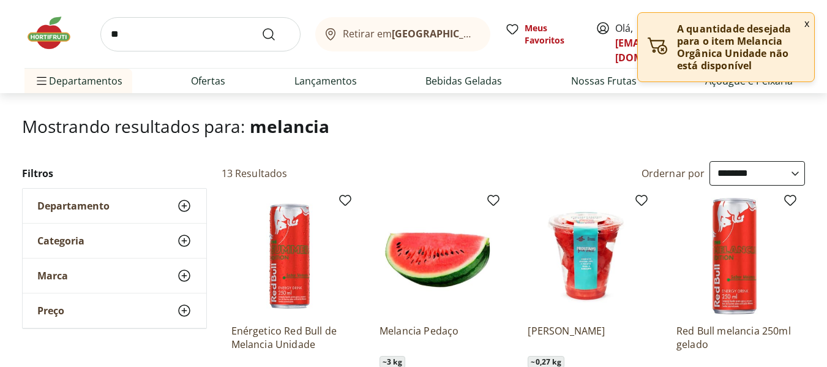
type input "*****"
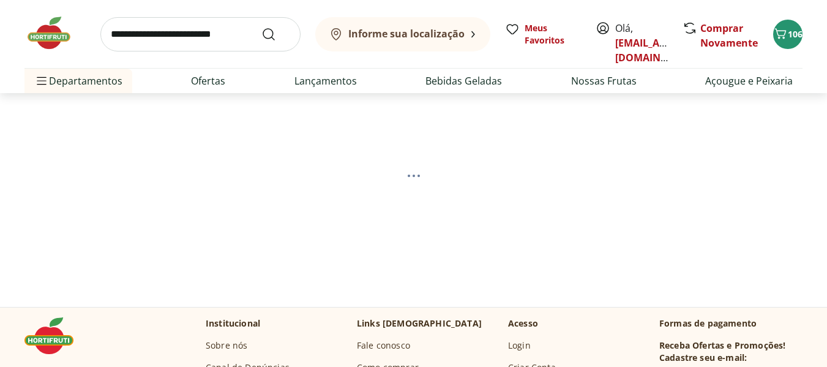
scroll to position [61, 0]
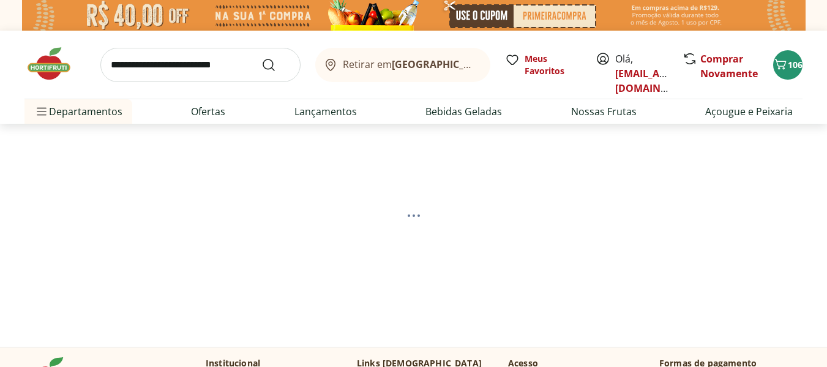
select select "**********"
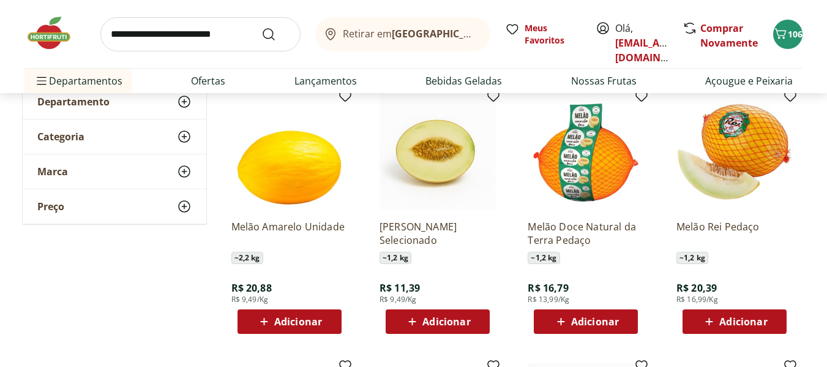
scroll to position [184, 0]
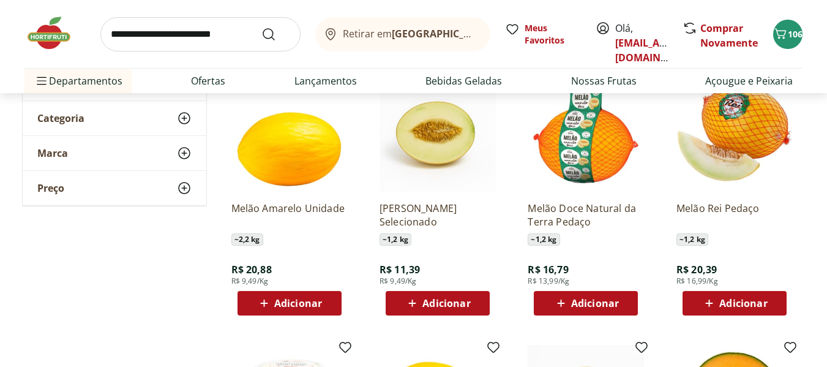
click at [302, 298] on span "Adicionar" at bounding box center [298, 303] width 48 height 10
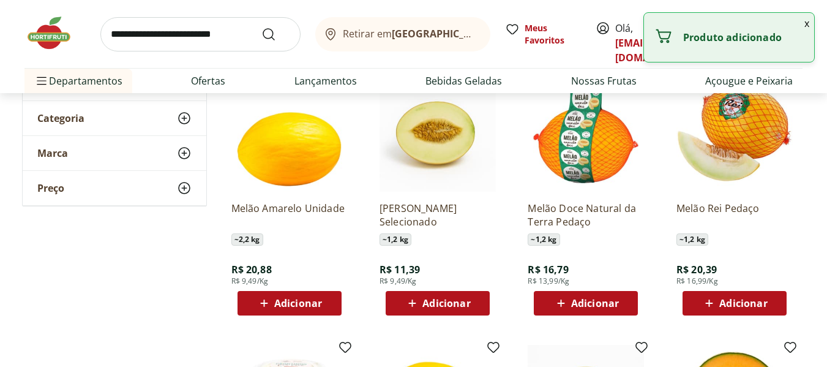
click at [316, 304] on span "Adicionar" at bounding box center [298, 303] width 48 height 10
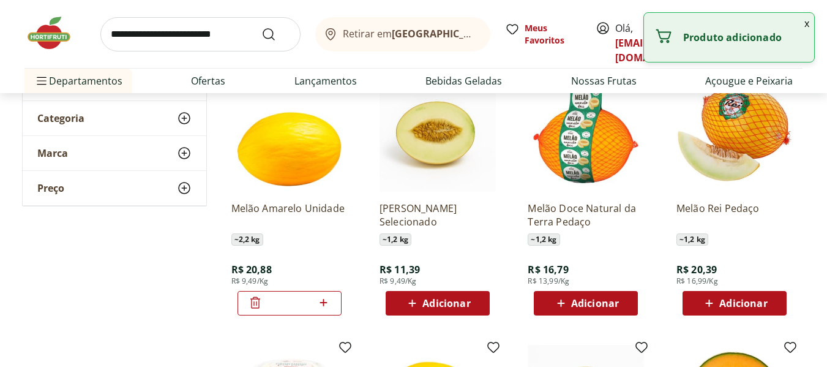
click at [323, 297] on icon at bounding box center [323, 302] width 15 height 15
type input "*"
click at [800, 20] on button "x" at bounding box center [806, 23] width 15 height 21
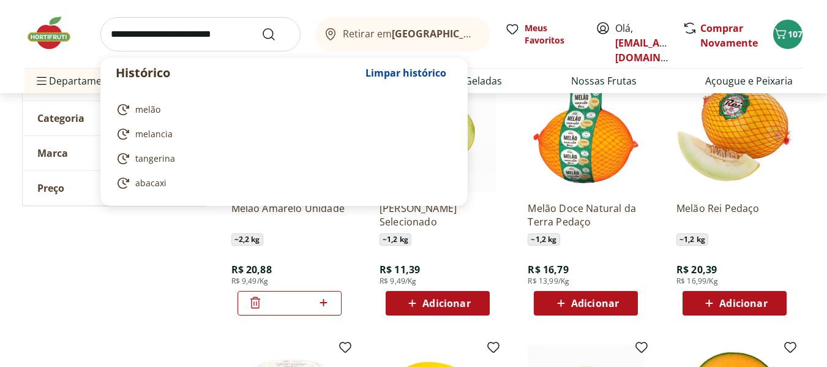
click at [212, 26] on input "search" at bounding box center [200, 34] width 200 height 34
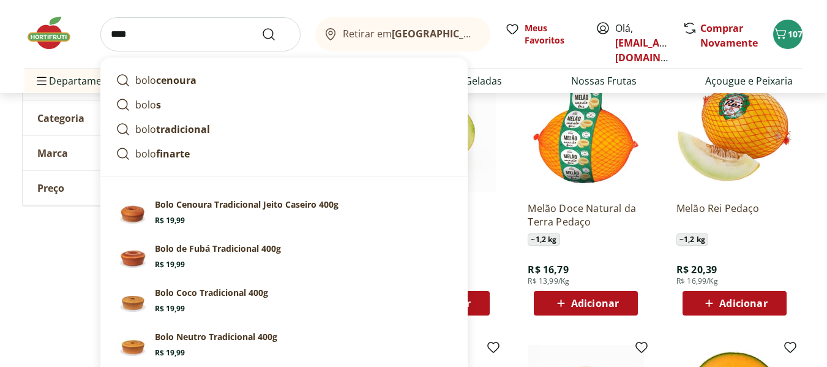
type input "****"
click at [261, 27] on button "Submit Search" at bounding box center [275, 34] width 29 height 15
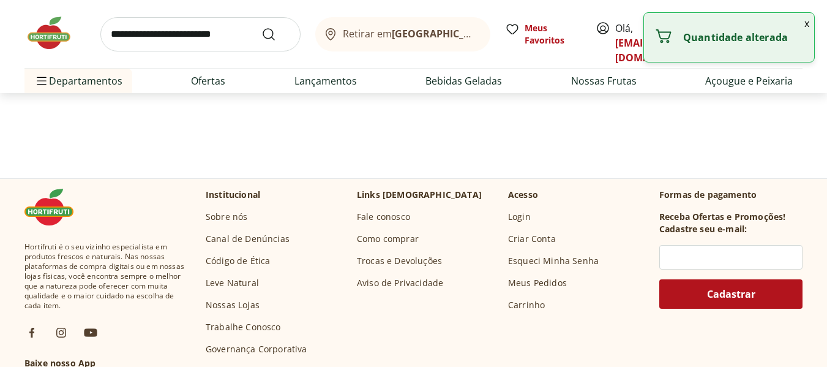
scroll to position [184, 0]
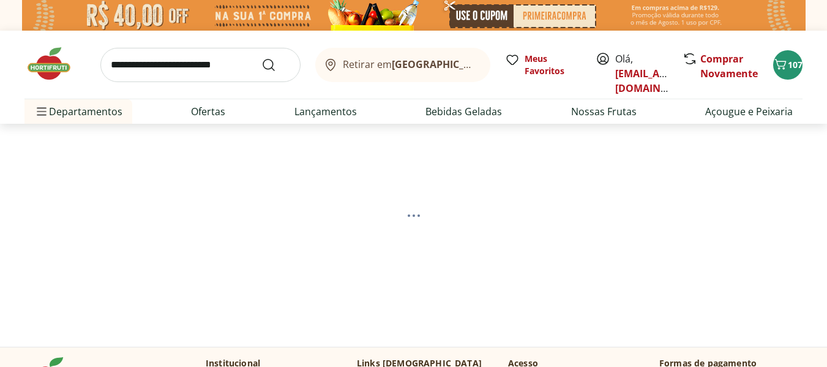
select select "**********"
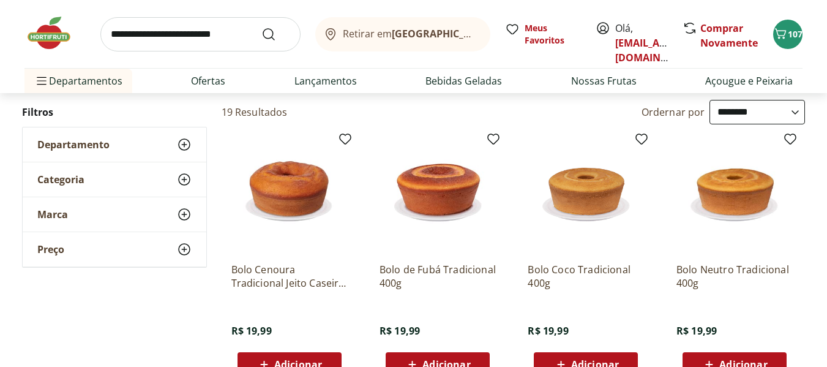
scroll to position [184, 0]
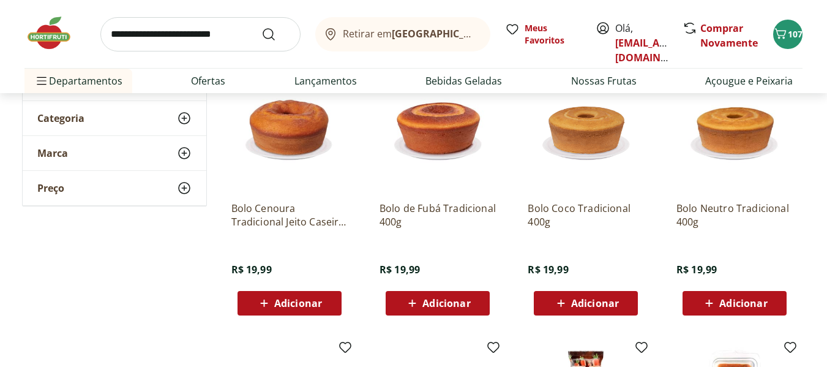
click at [593, 303] on span "Adicionar" at bounding box center [595, 303] width 48 height 10
click at [577, 305] on span "Adicionar" at bounding box center [595, 303] width 48 height 10
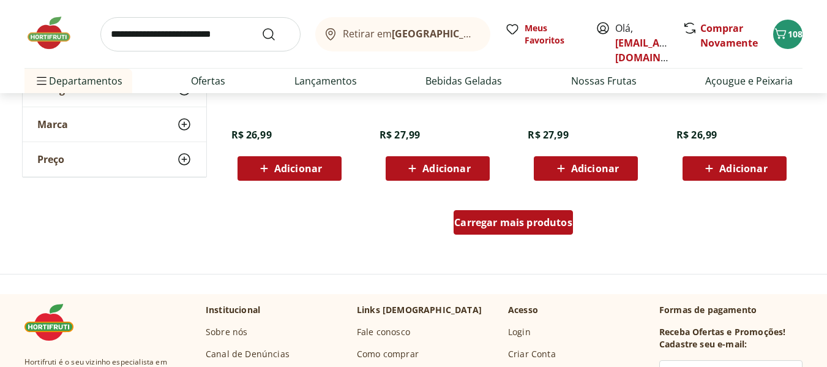
click at [505, 214] on div "Carregar mais produtos" at bounding box center [512, 222] width 119 height 24
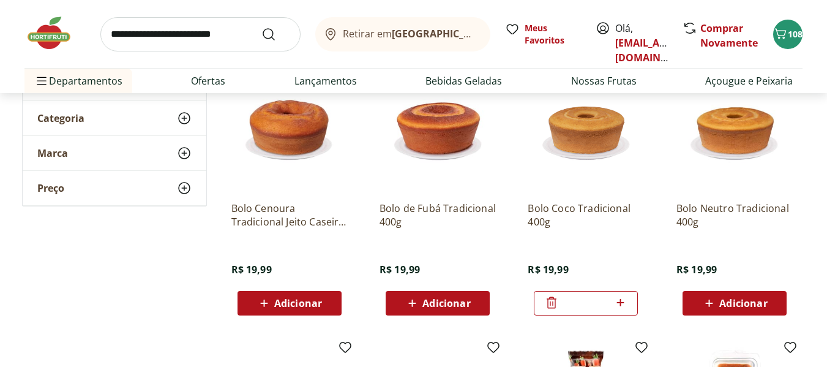
click at [398, 298] on div "Adicionar" at bounding box center [437, 303] width 84 height 22
click at [420, 296] on span "Adicionar" at bounding box center [436, 303] width 65 height 15
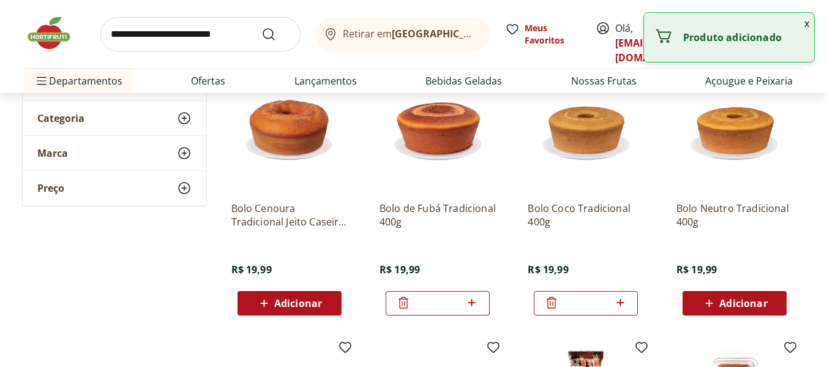
click at [800, 22] on button "x" at bounding box center [806, 23] width 15 height 21
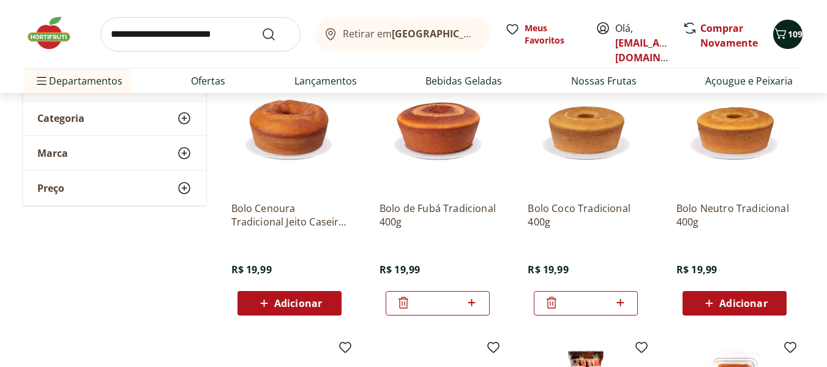
click at [786, 38] on icon "Carrinho" at bounding box center [780, 33] width 15 height 15
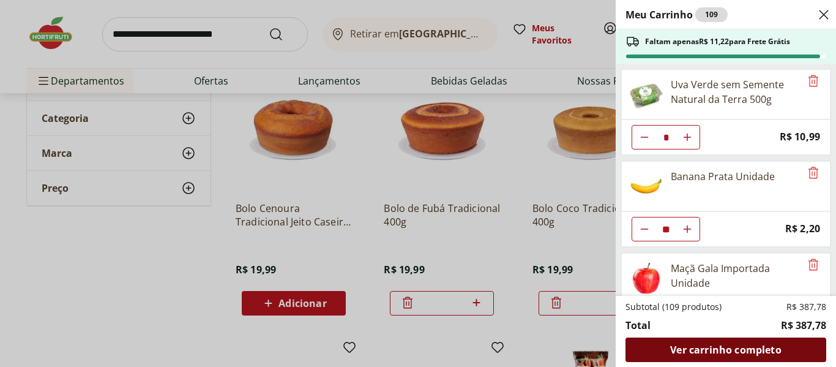
click at [691, 345] on span "Ver carrinho completo" at bounding box center [725, 350] width 111 height 10
